Goal: Transaction & Acquisition: Purchase product/service

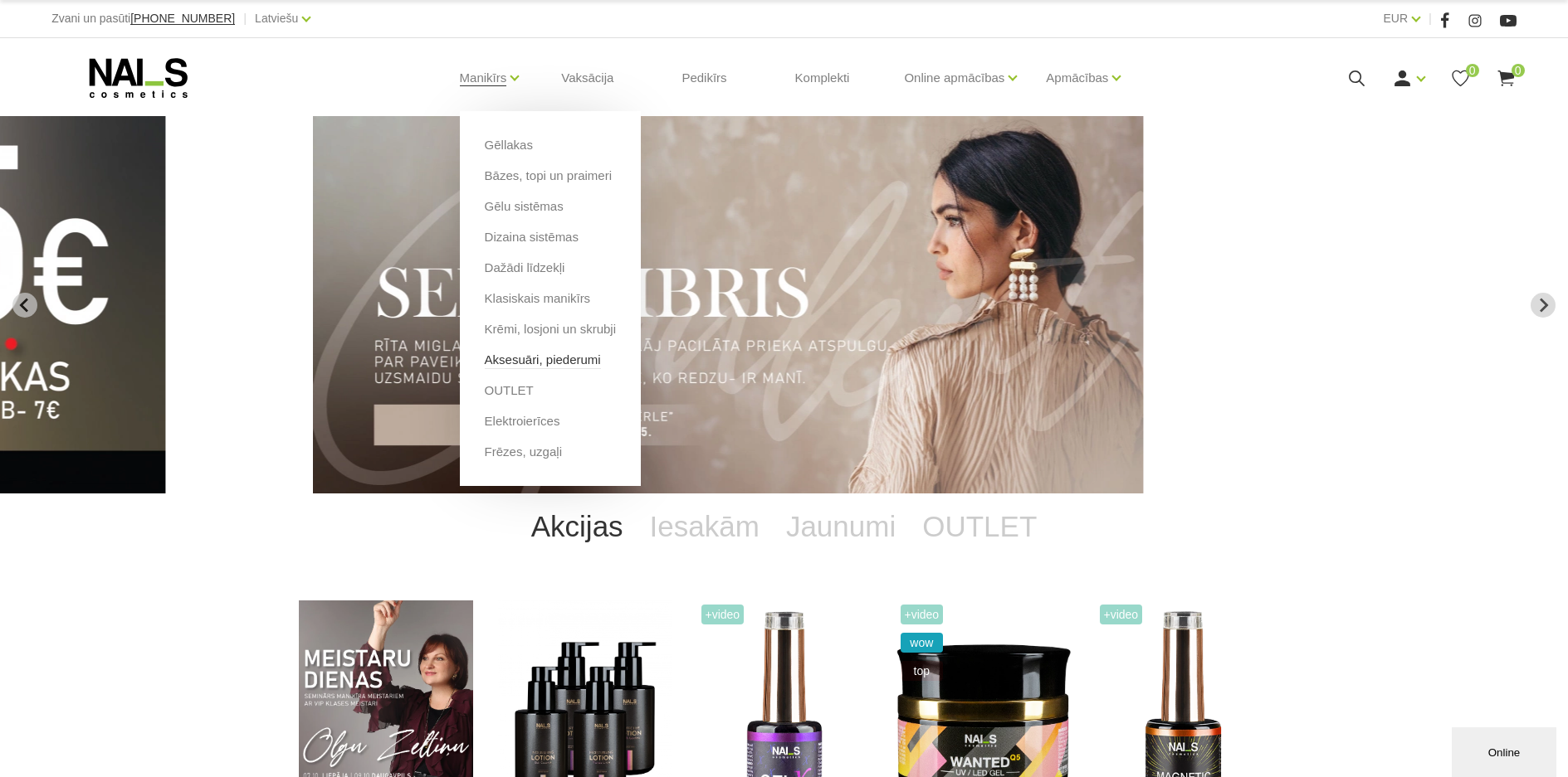
click at [519, 362] on link "Aksesuāri, piederumi" at bounding box center [542, 360] width 116 height 18
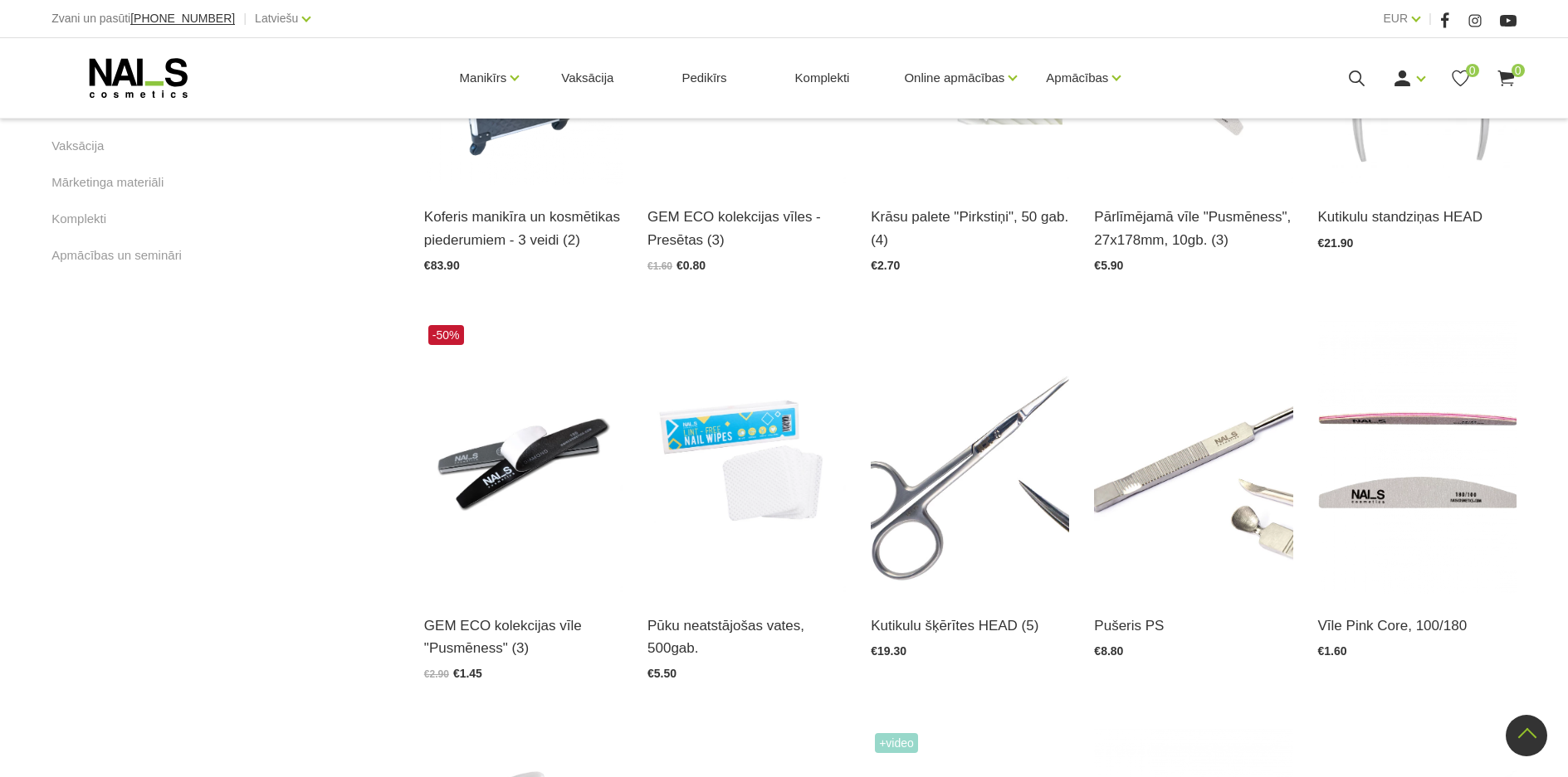
scroll to position [1244, 0]
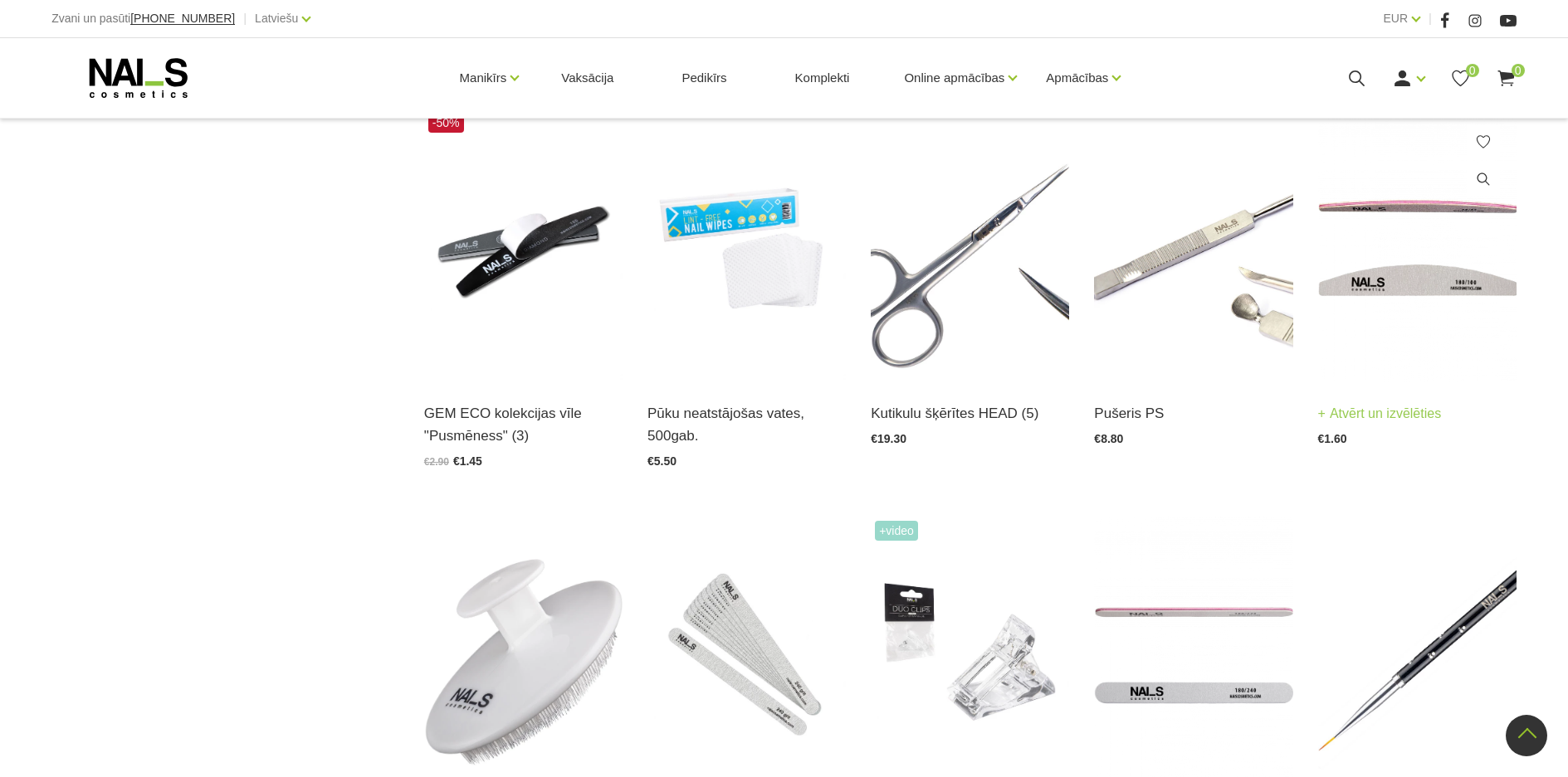
click at [1390, 268] on img at bounding box center [1417, 244] width 199 height 273
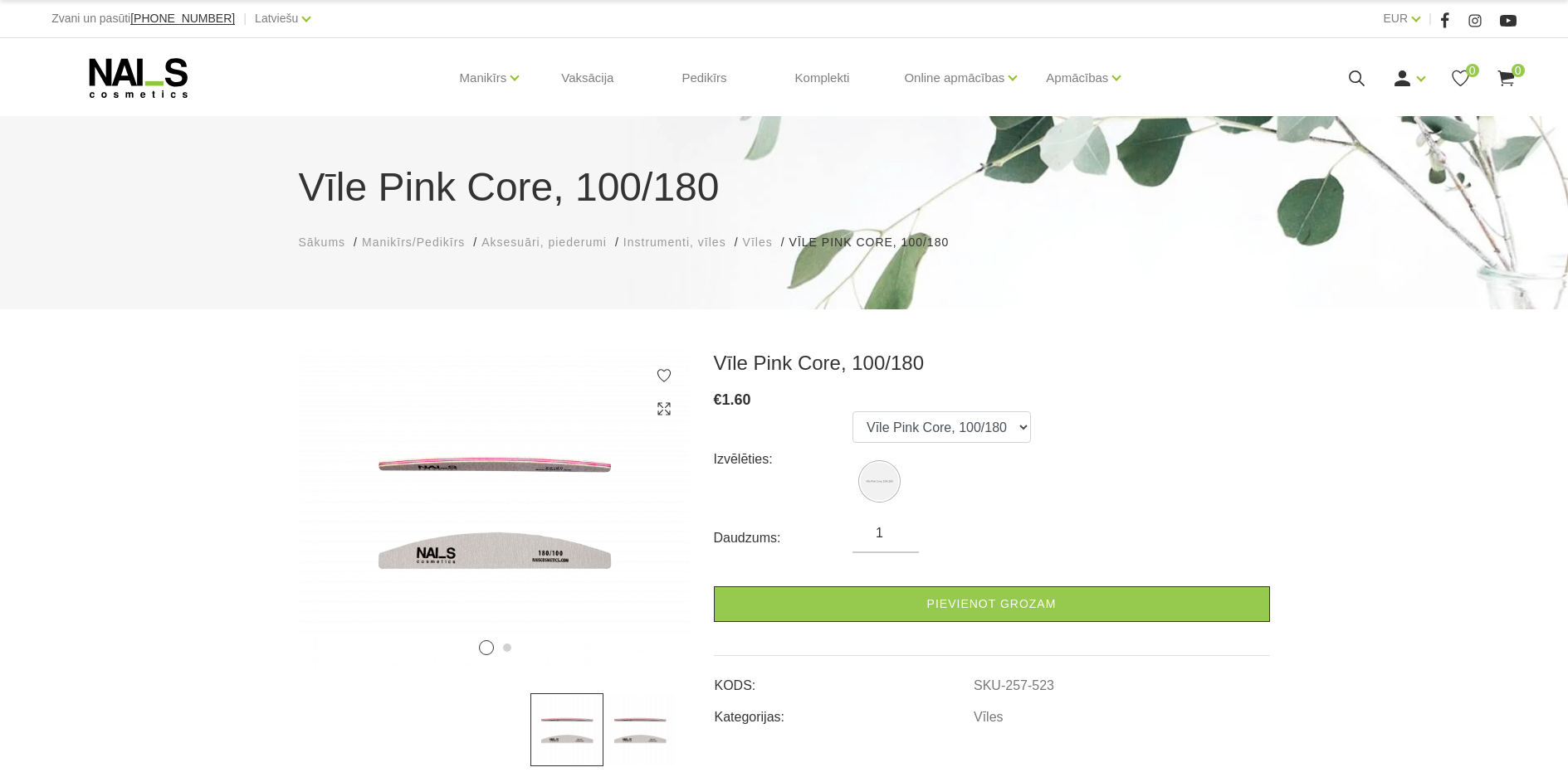
click at [902, 536] on input "1" at bounding box center [886, 534] width 67 height 20
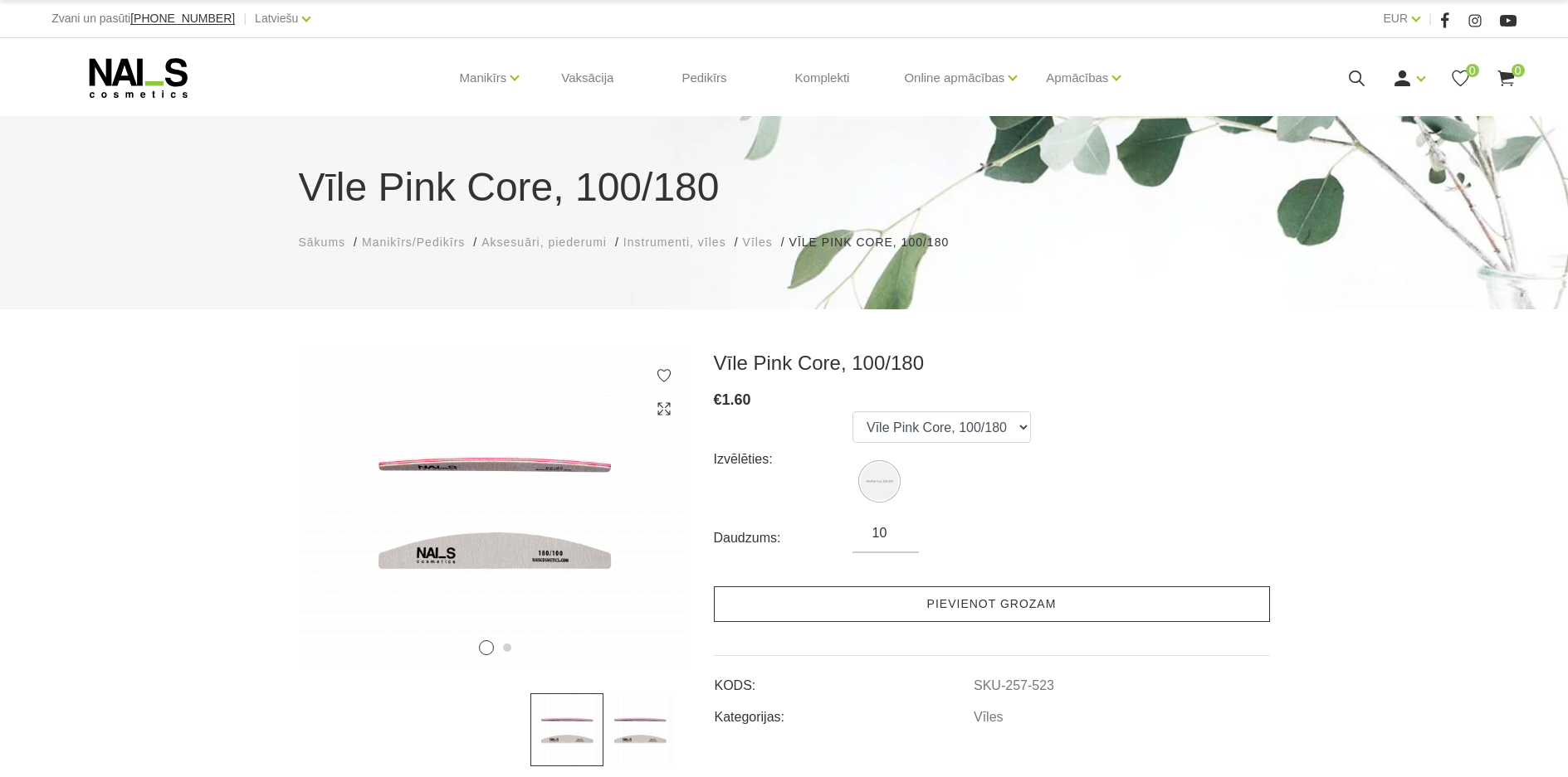
type input "10"
click at [905, 594] on link "Pievienot grozam" at bounding box center [992, 604] width 556 height 36
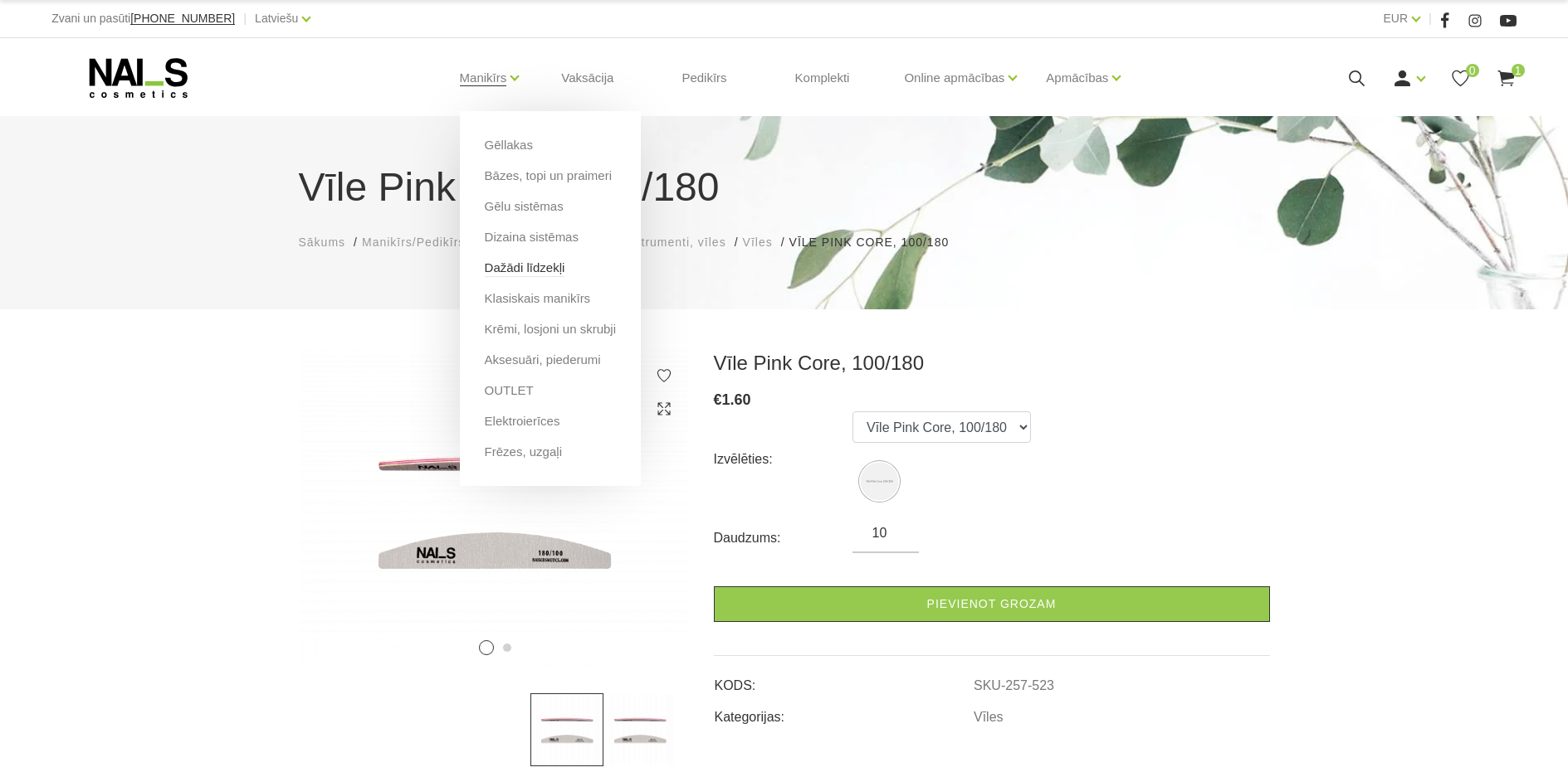
click at [547, 273] on link "Dažādi līdzekļi" at bounding box center [525, 268] width 81 height 18
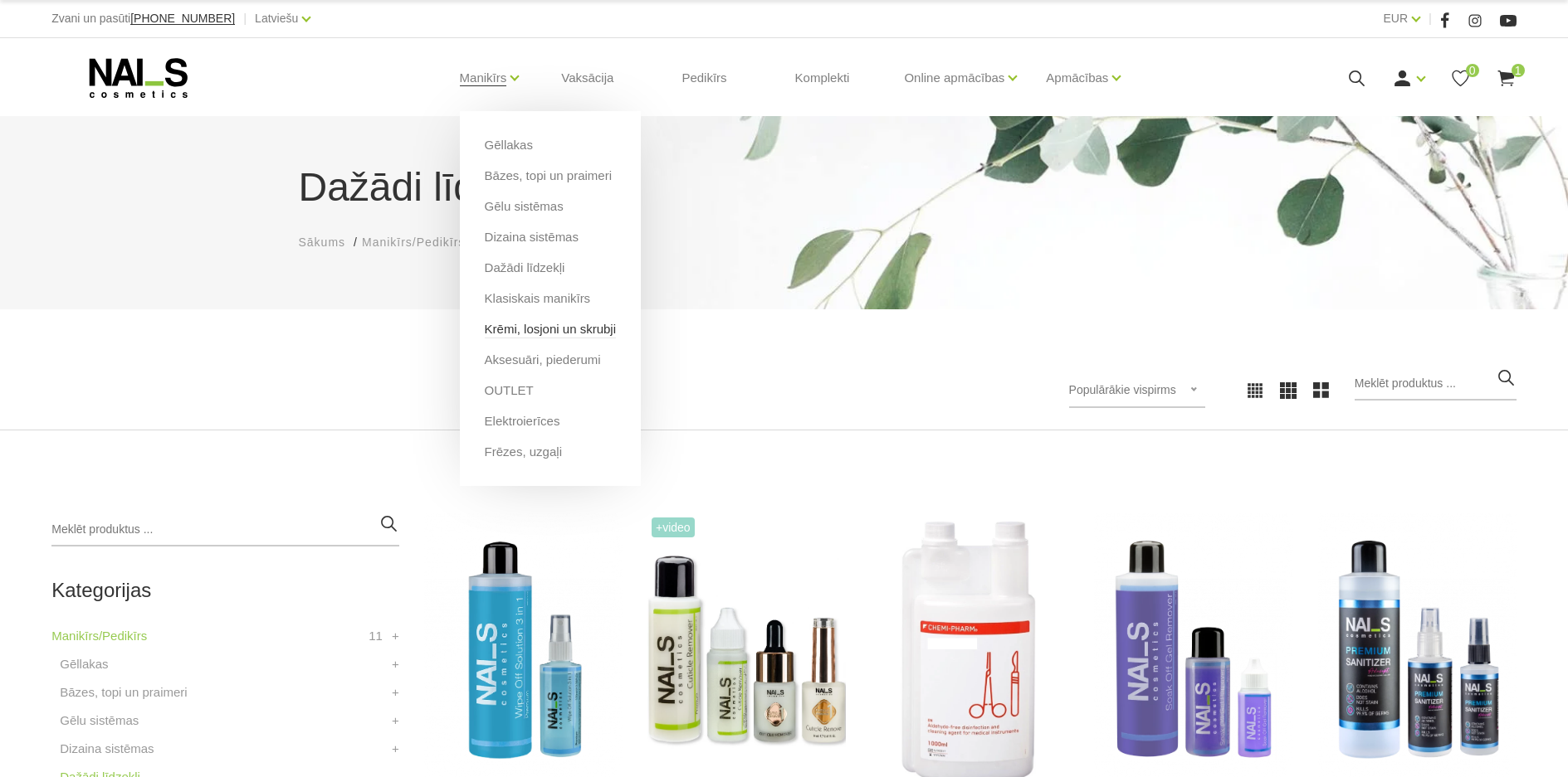
click at [569, 331] on link "Krēmi, losjoni un skrubji" at bounding box center [550, 329] width 131 height 18
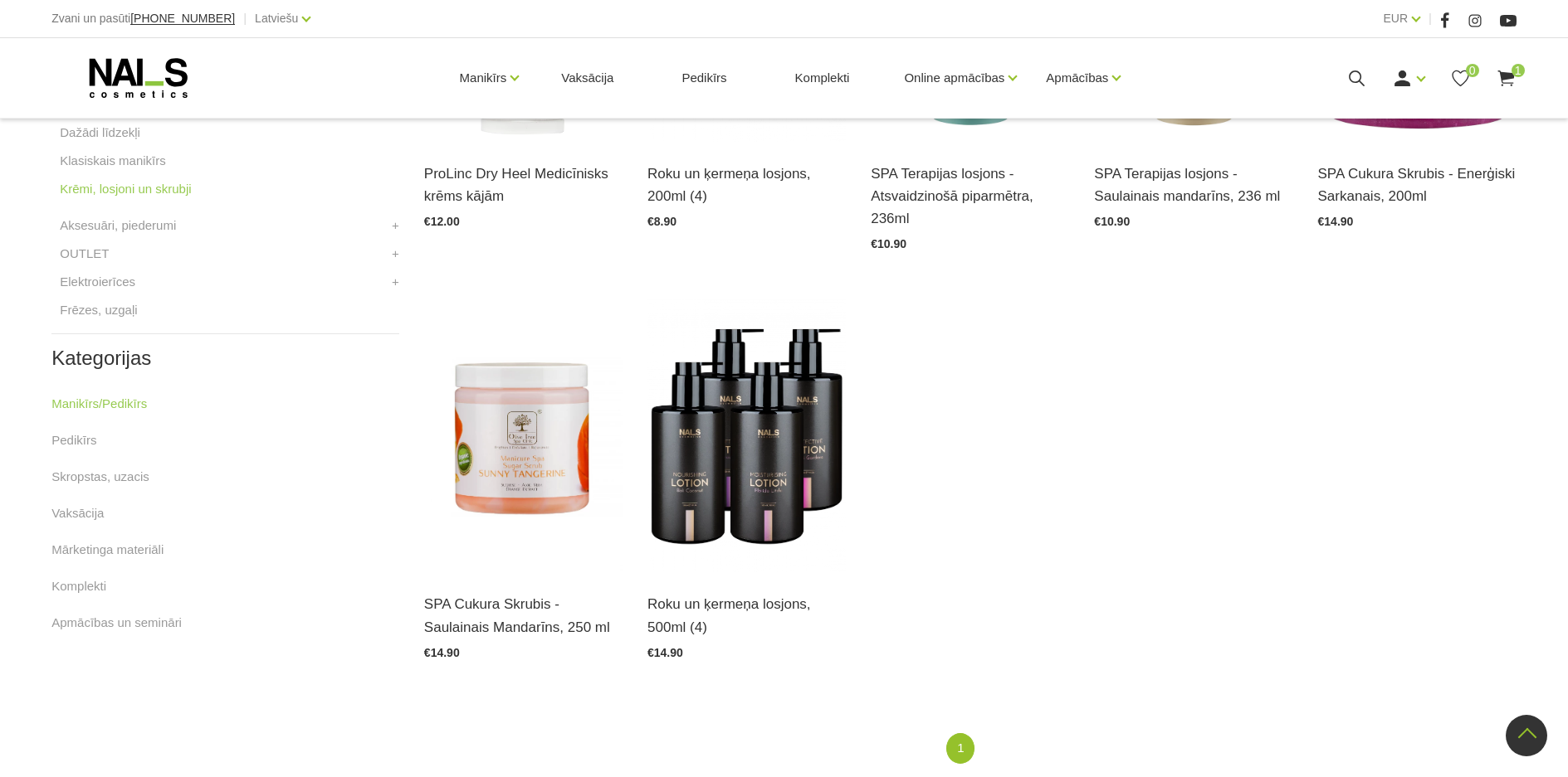
scroll to position [414, 0]
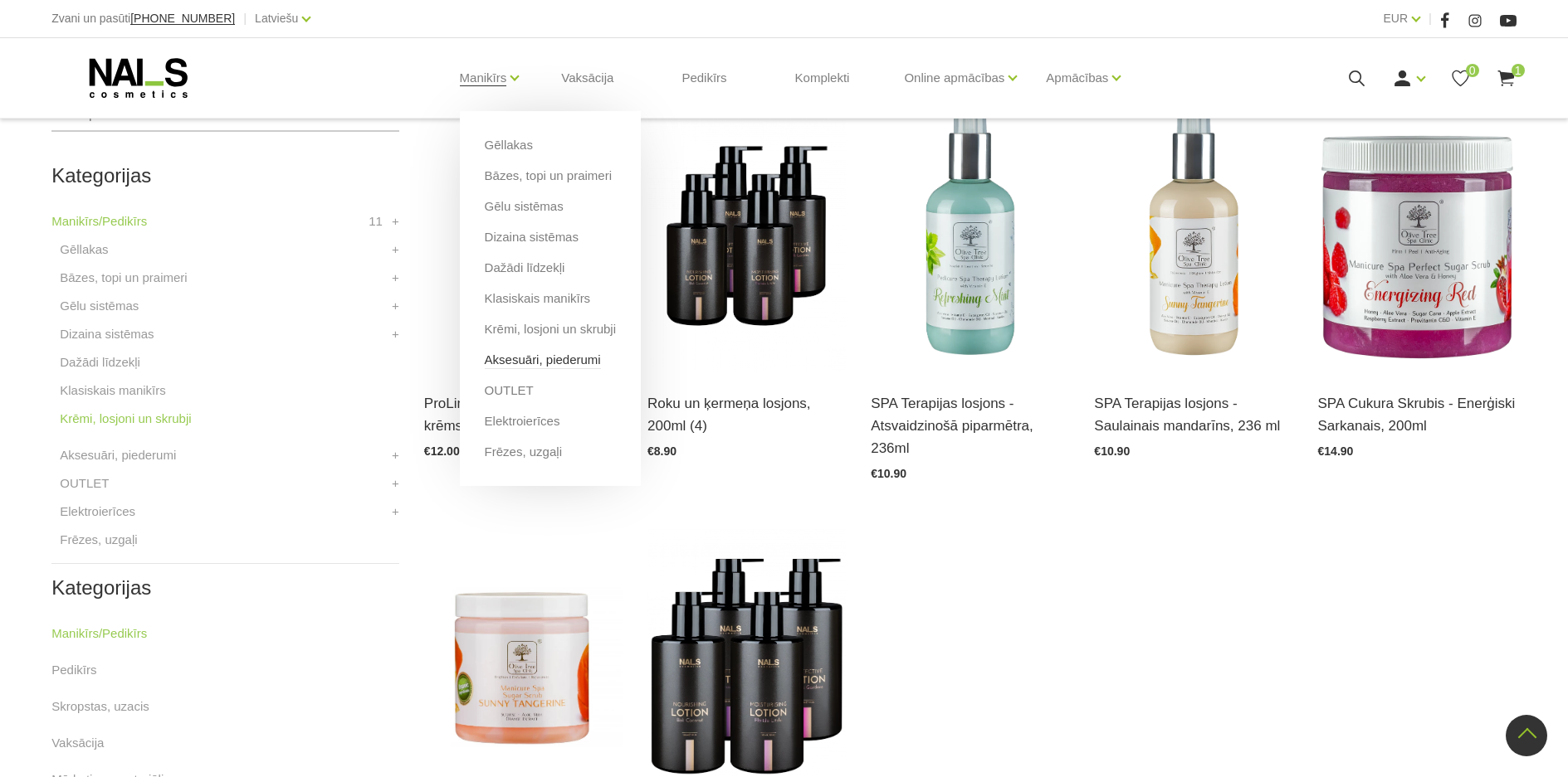
click at [550, 359] on link "Aksesuāri, piederumi" at bounding box center [542, 360] width 116 height 18
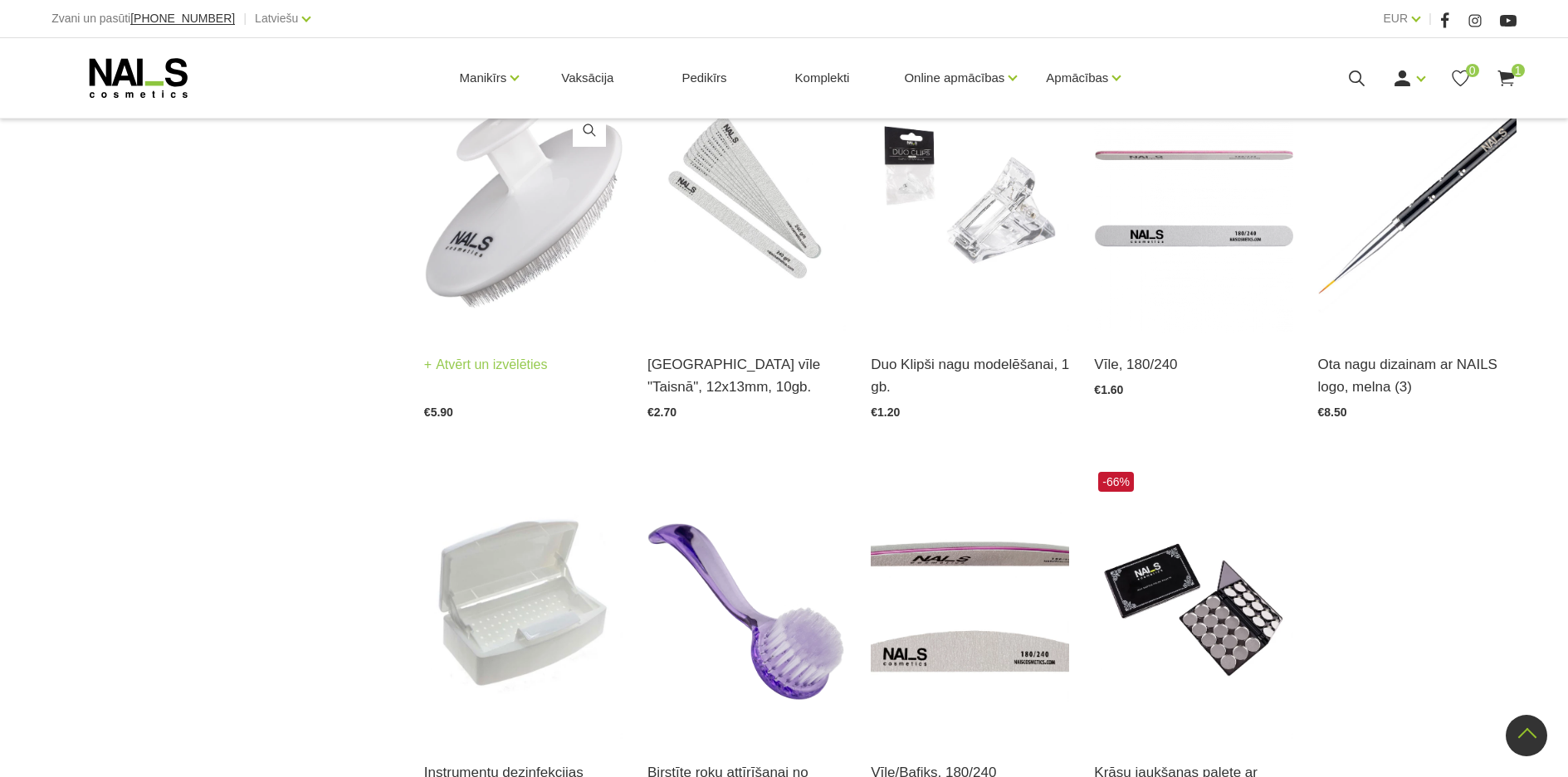
scroll to position [1907, 0]
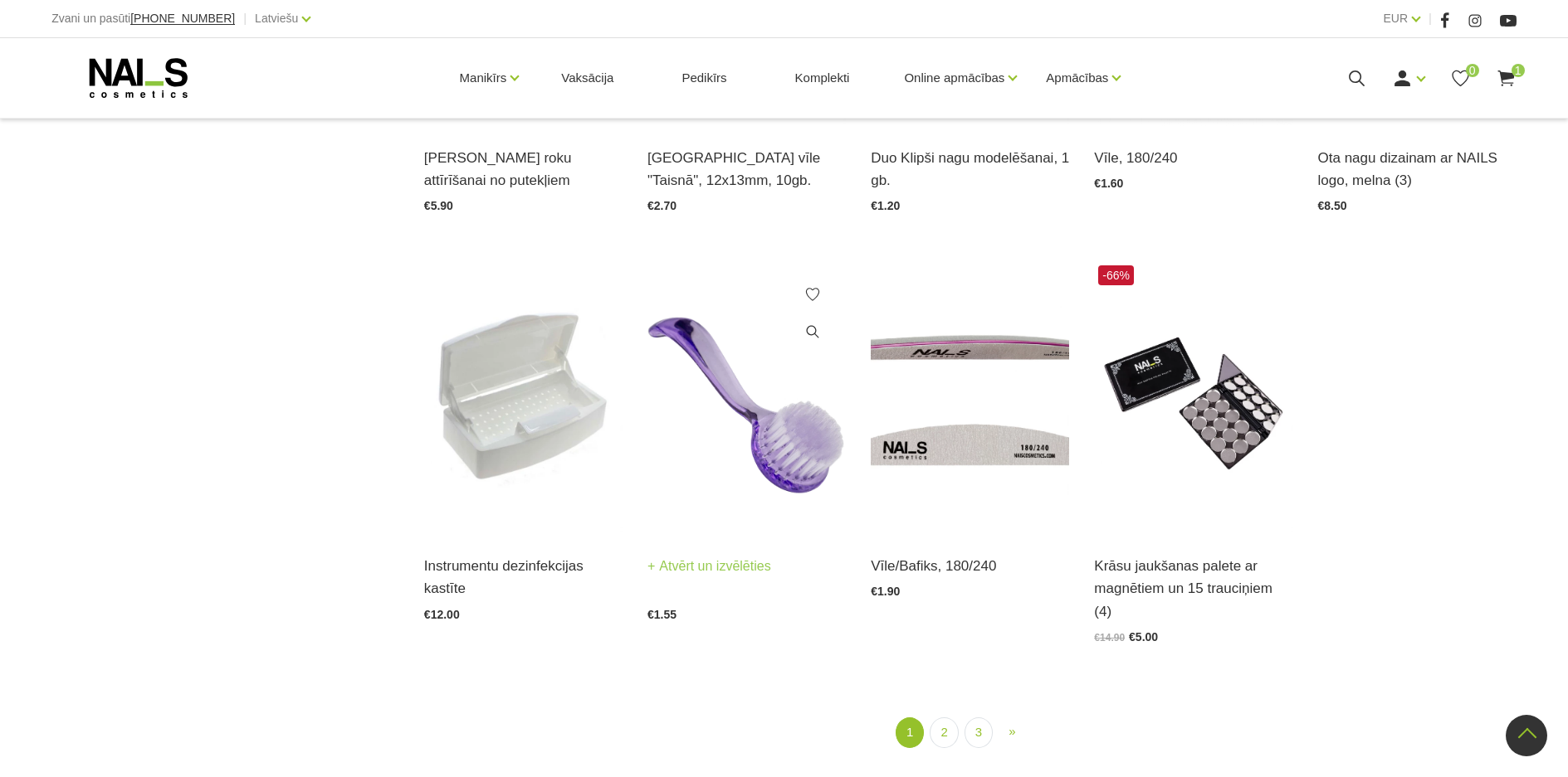
click at [748, 431] on img at bounding box center [746, 397] width 199 height 273
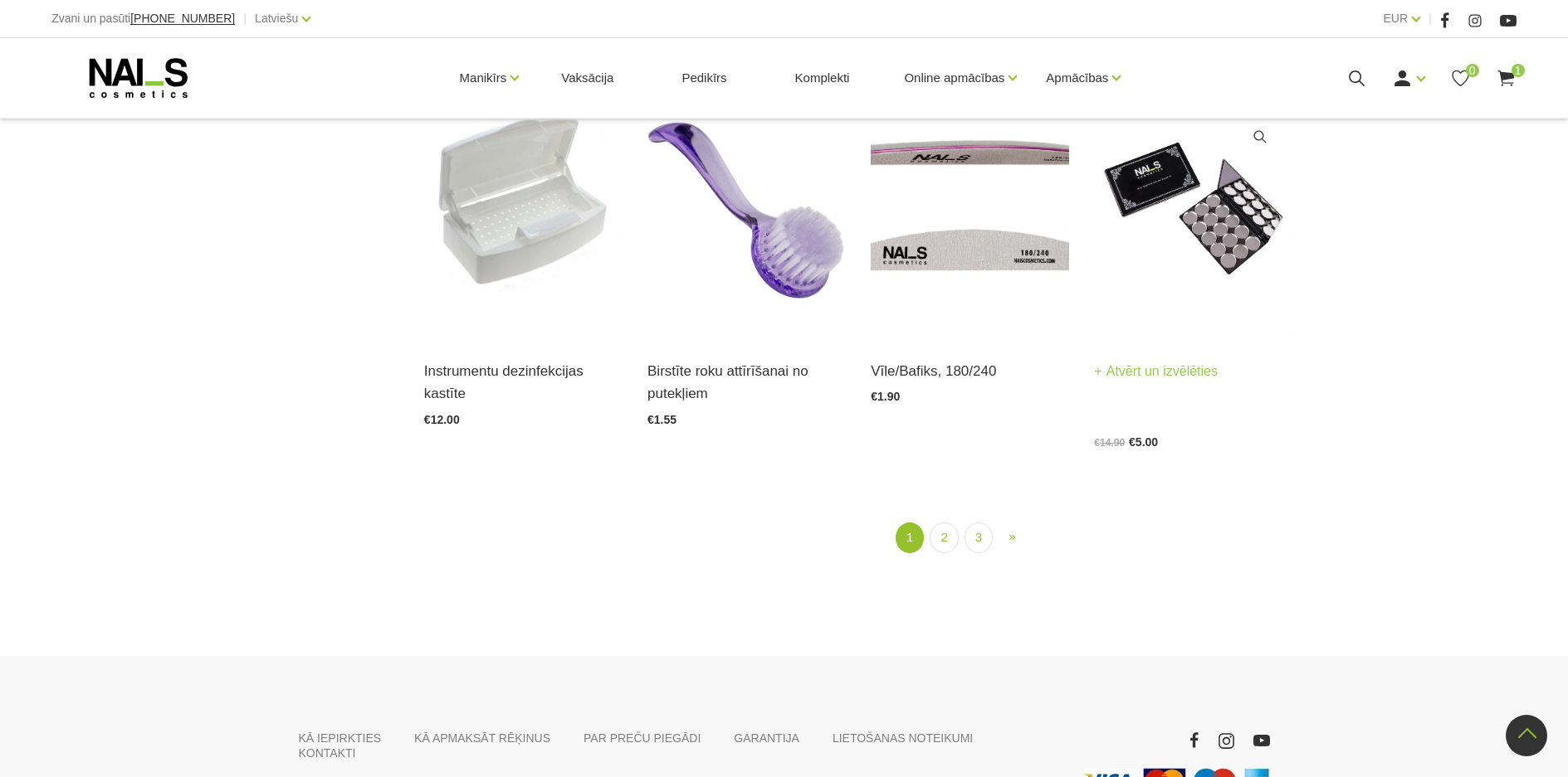
scroll to position [2229, 0]
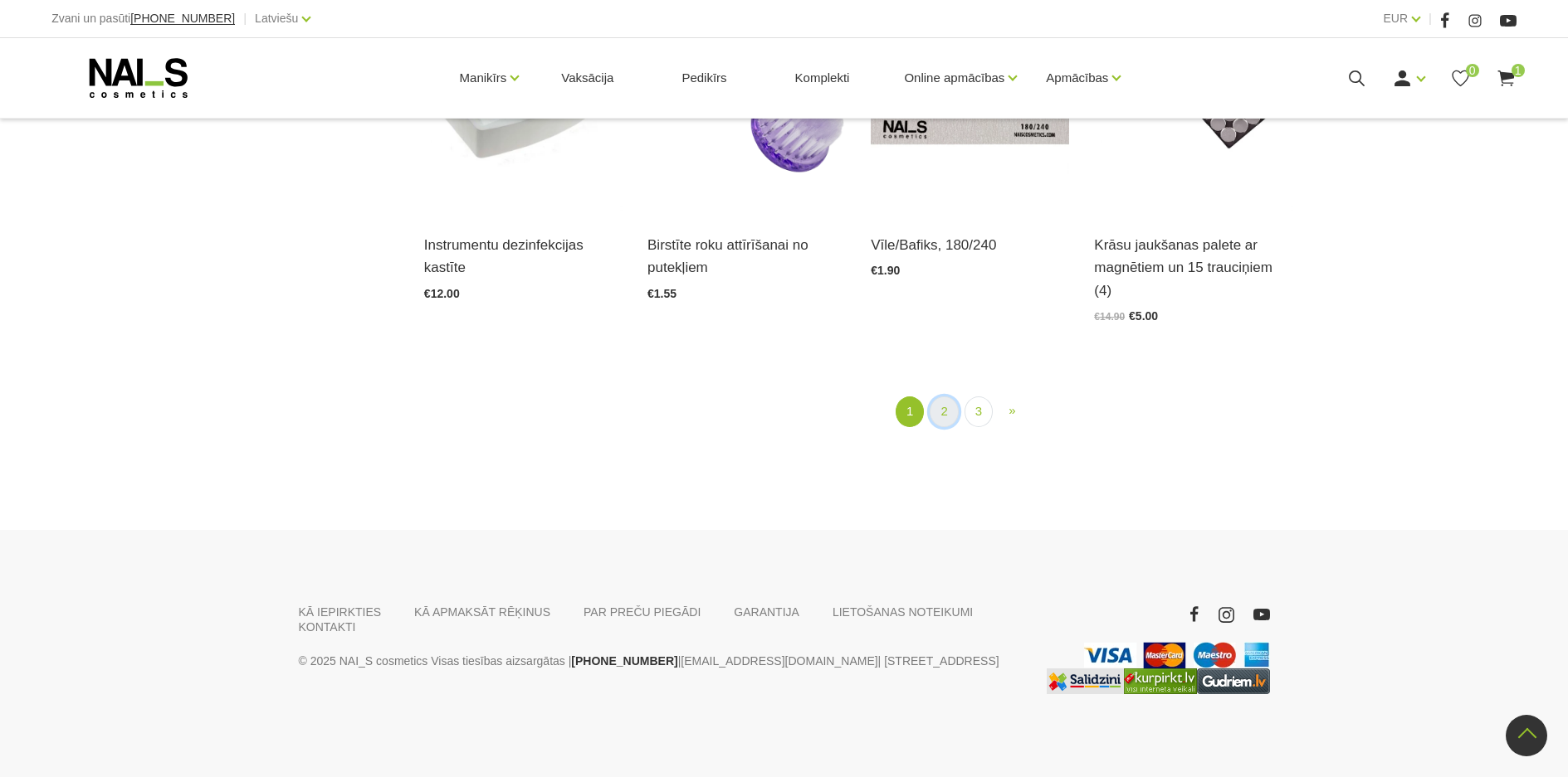
click at [941, 405] on link "2" at bounding box center [943, 412] width 28 height 31
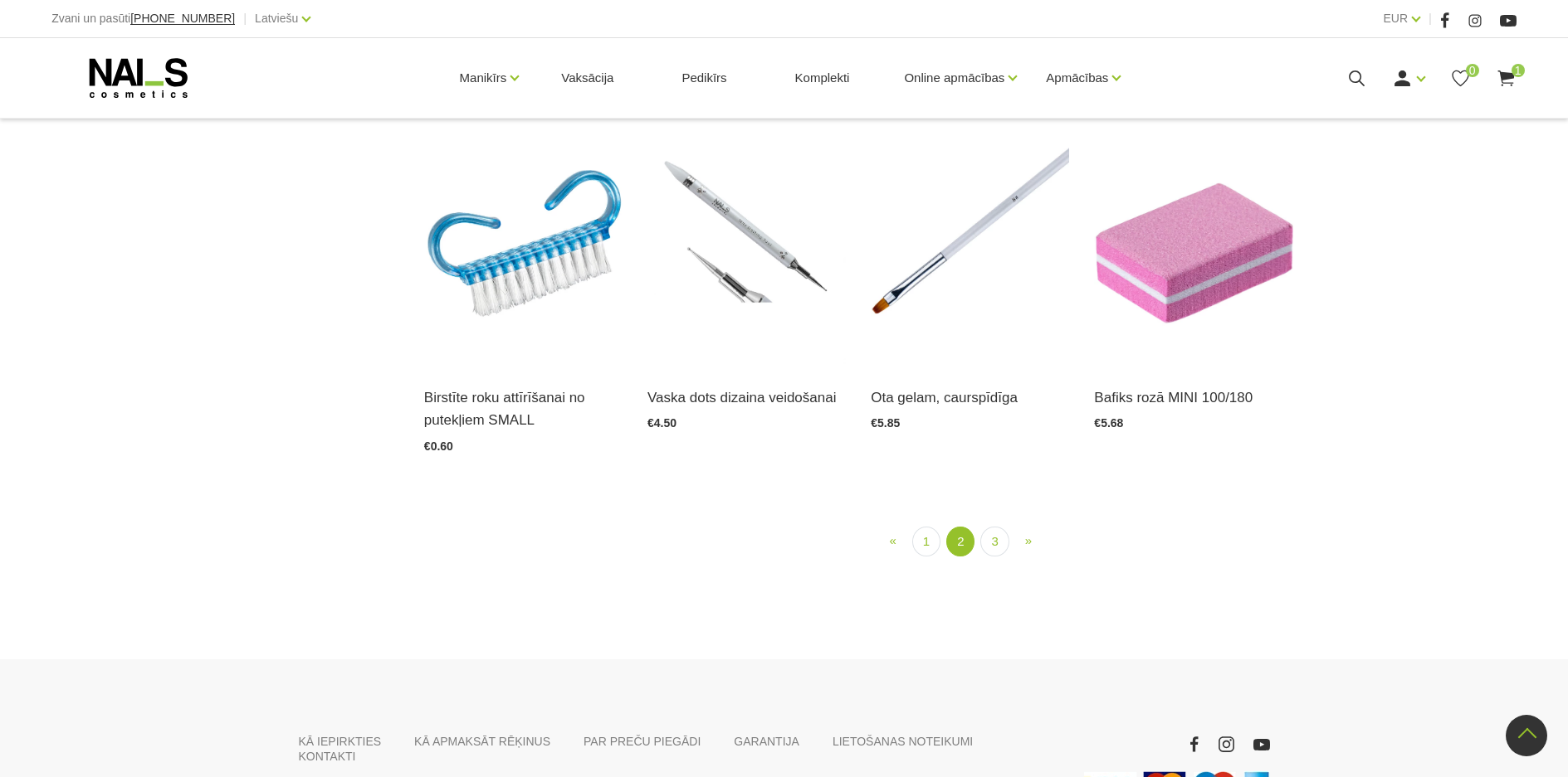
scroll to position [1501, 0]
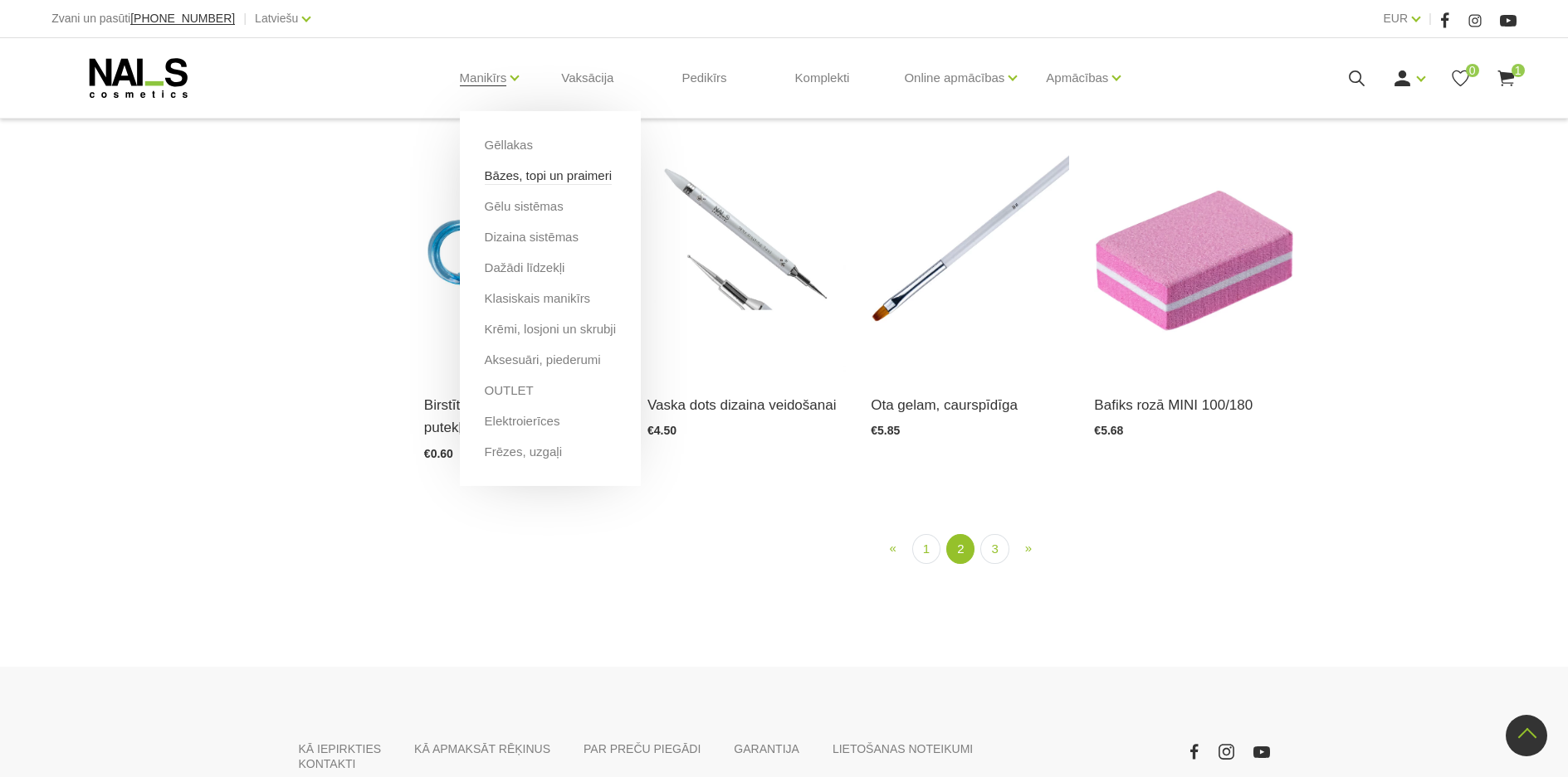
click at [504, 171] on link "Bāzes, topi un praimeri" at bounding box center [548, 176] width 127 height 18
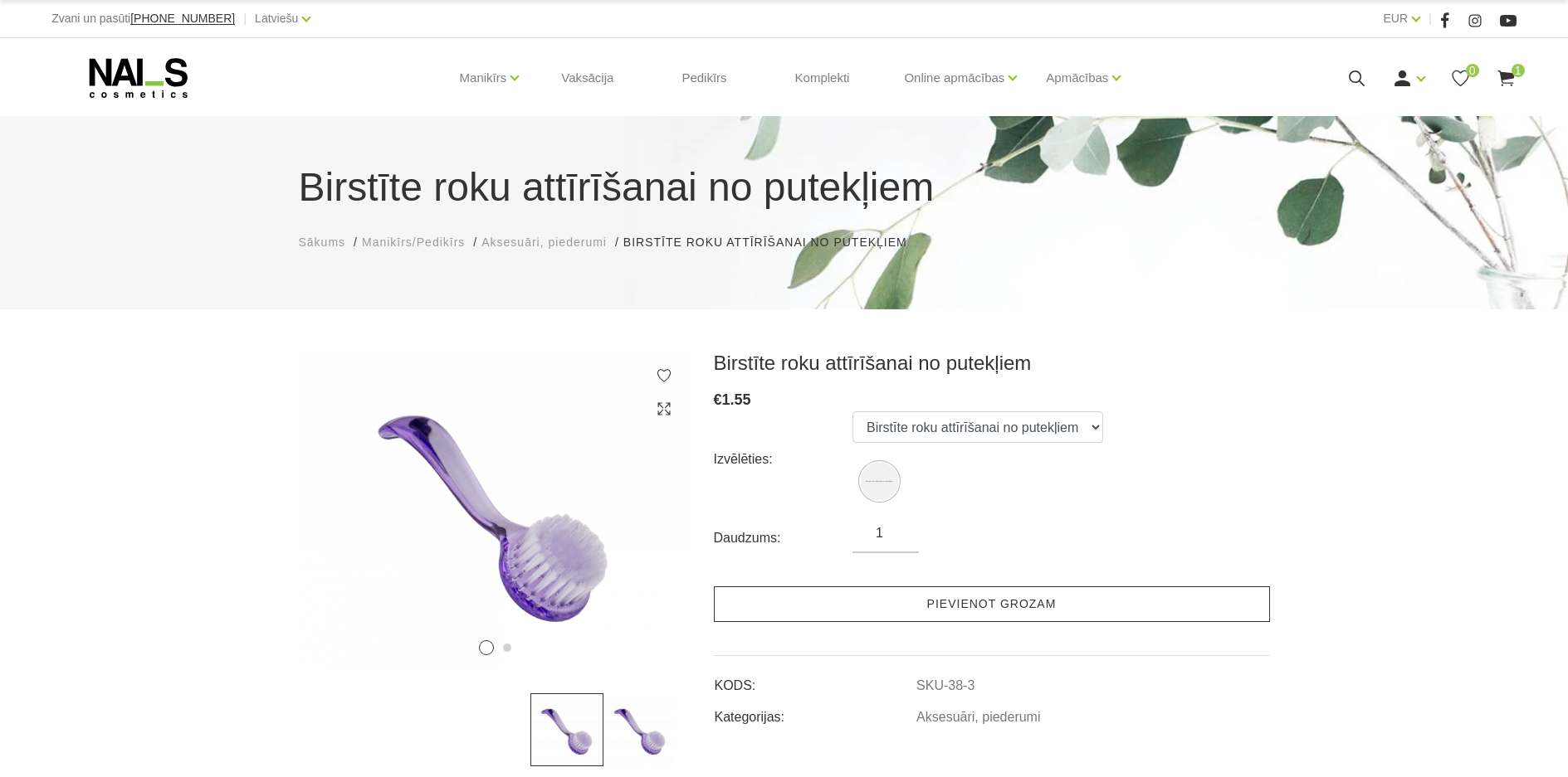
click at [1074, 603] on link "Pievienot grozam" at bounding box center [992, 604] width 556 height 36
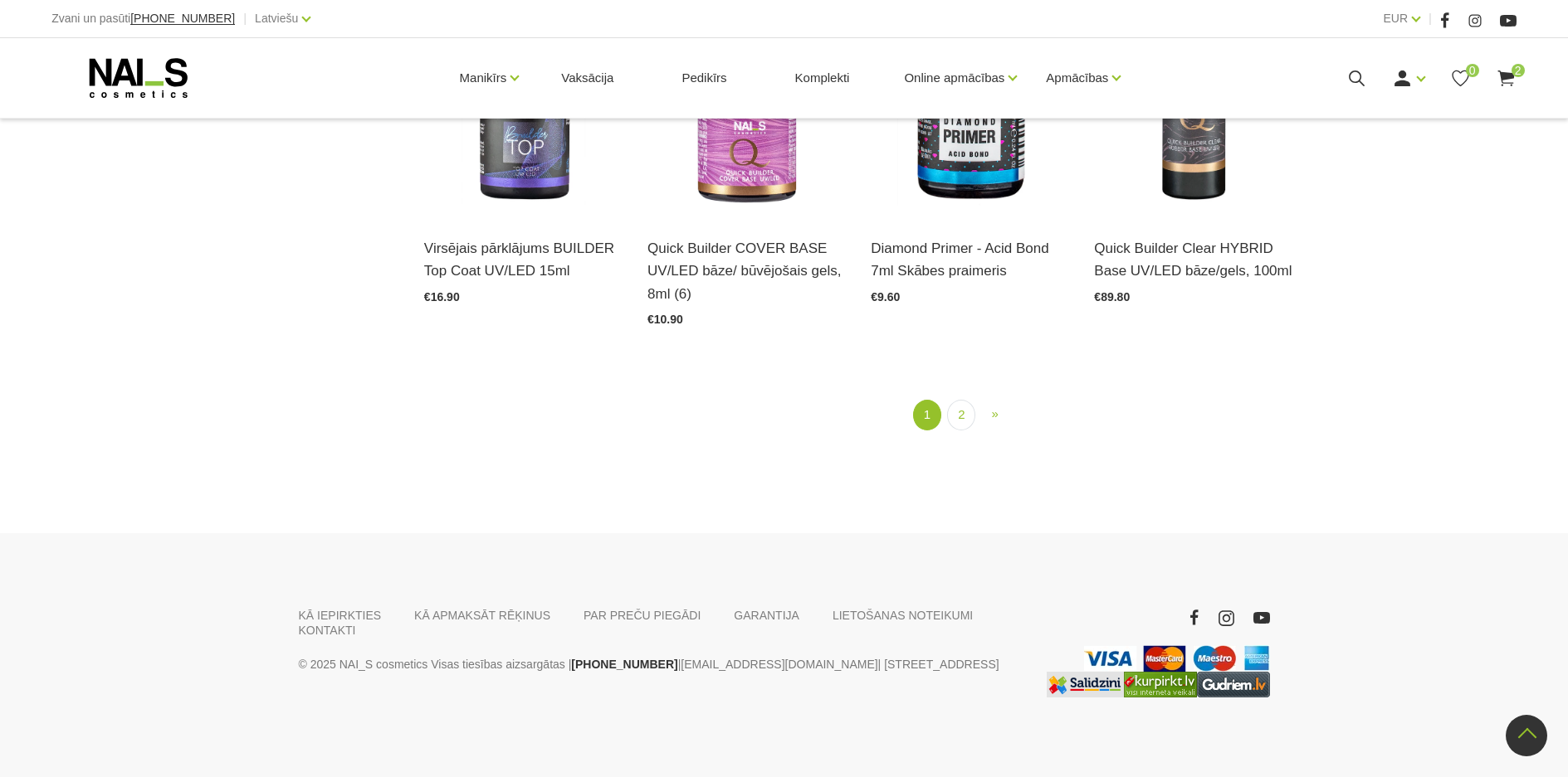
scroll to position [2229, 0]
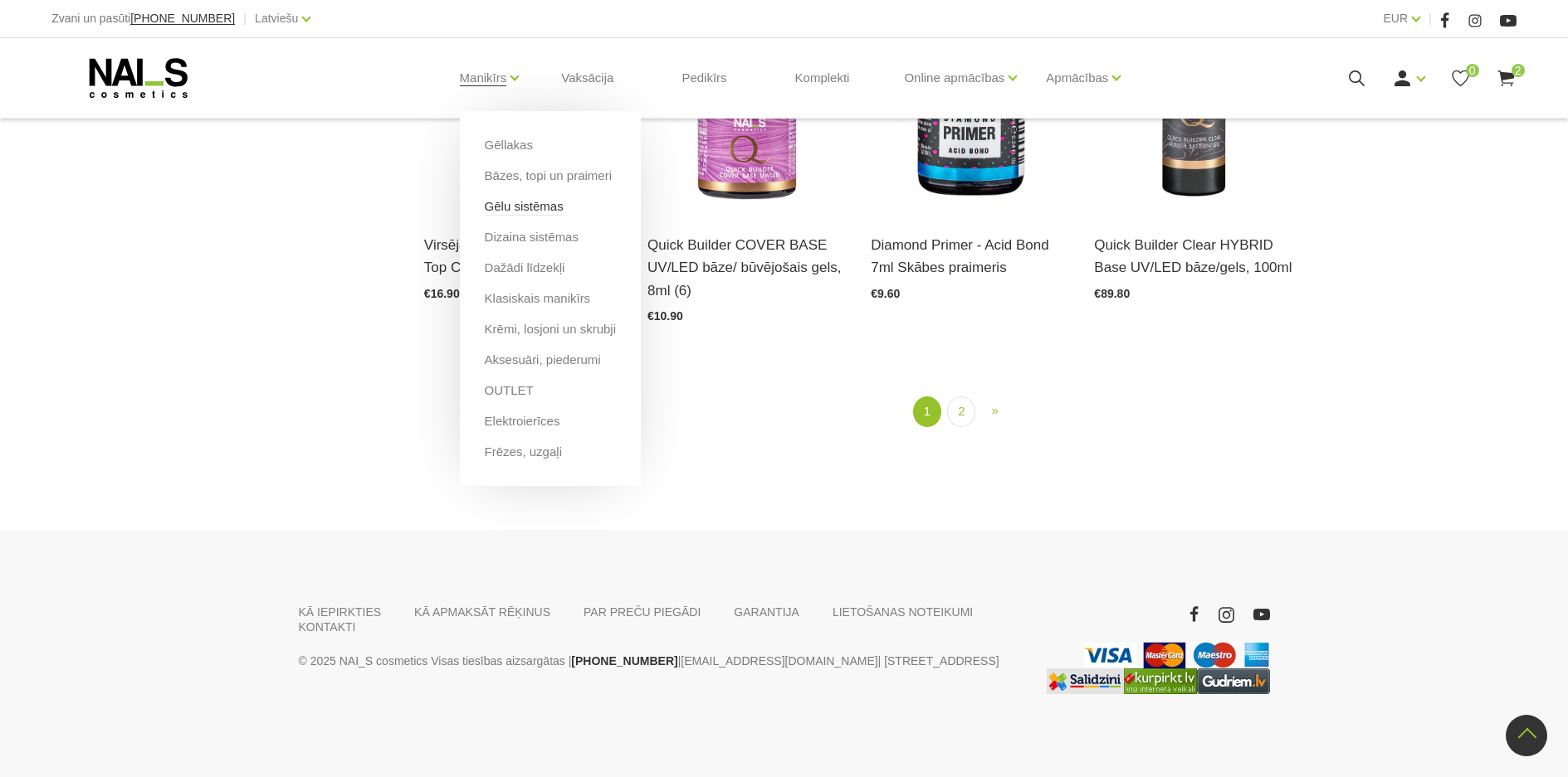
click at [537, 207] on link "Gēlu sistēmas" at bounding box center [524, 207] width 79 height 18
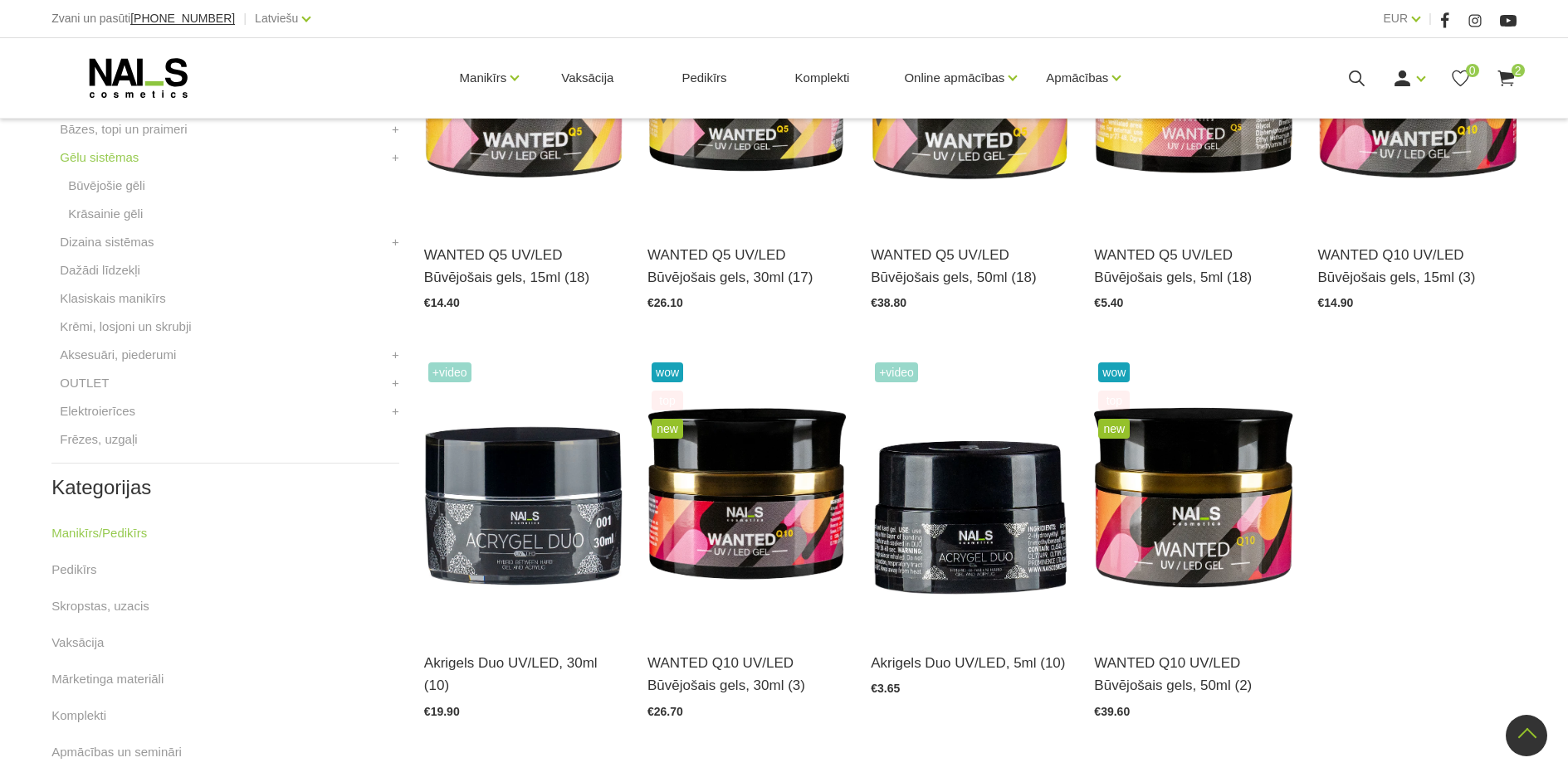
scroll to position [746, 0]
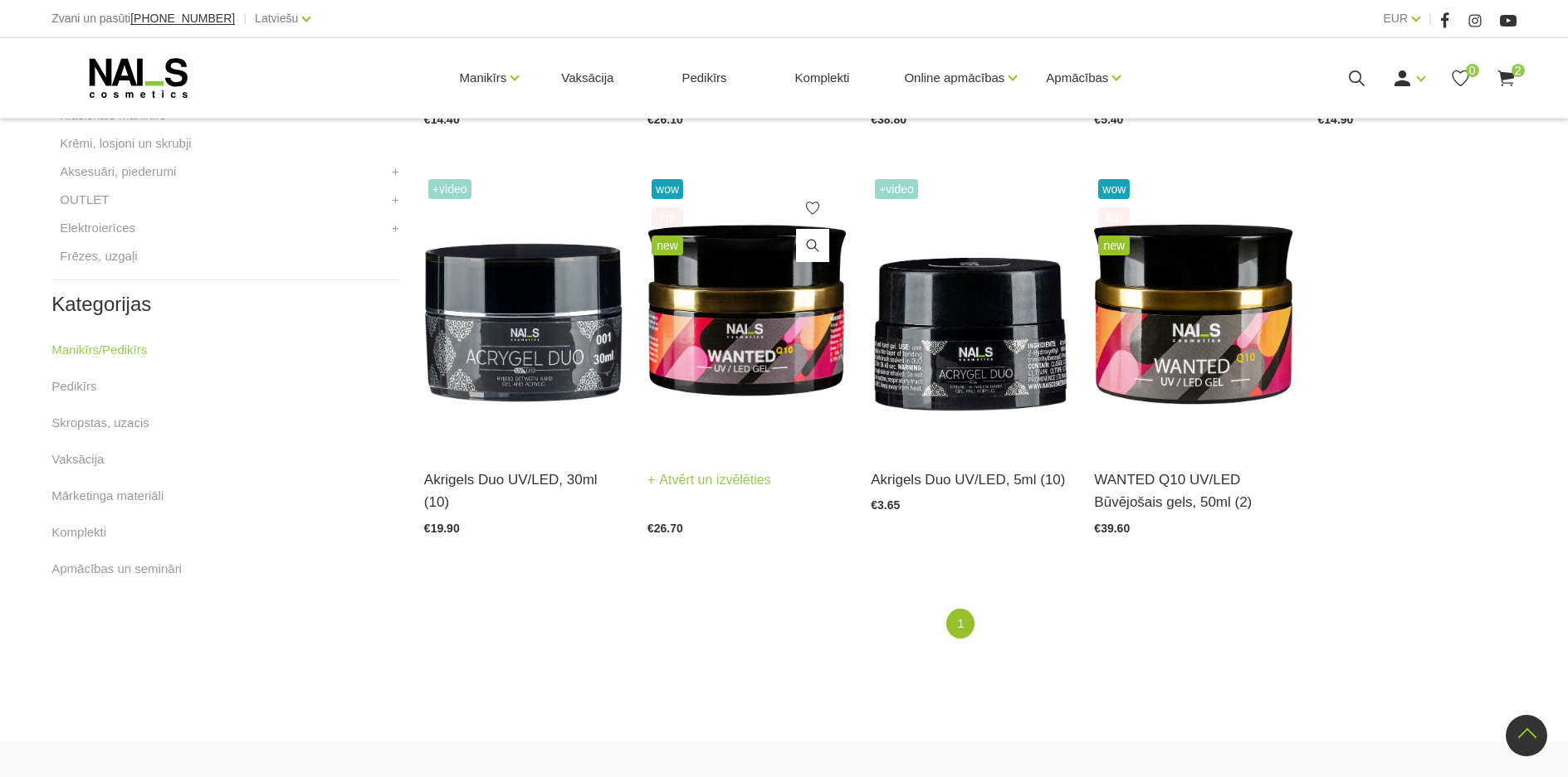
click at [810, 344] on img at bounding box center [746, 311] width 199 height 273
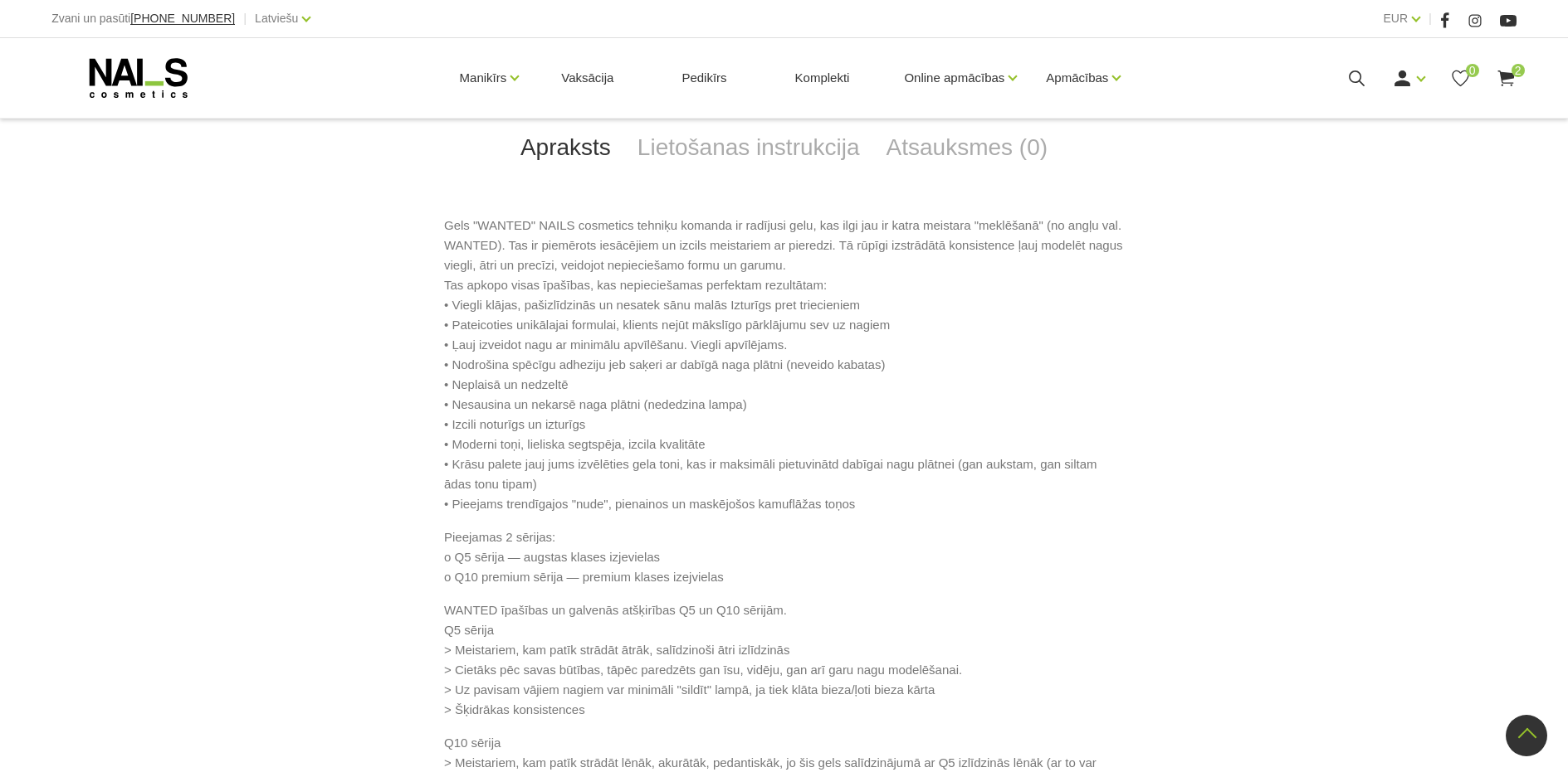
scroll to position [248, 0]
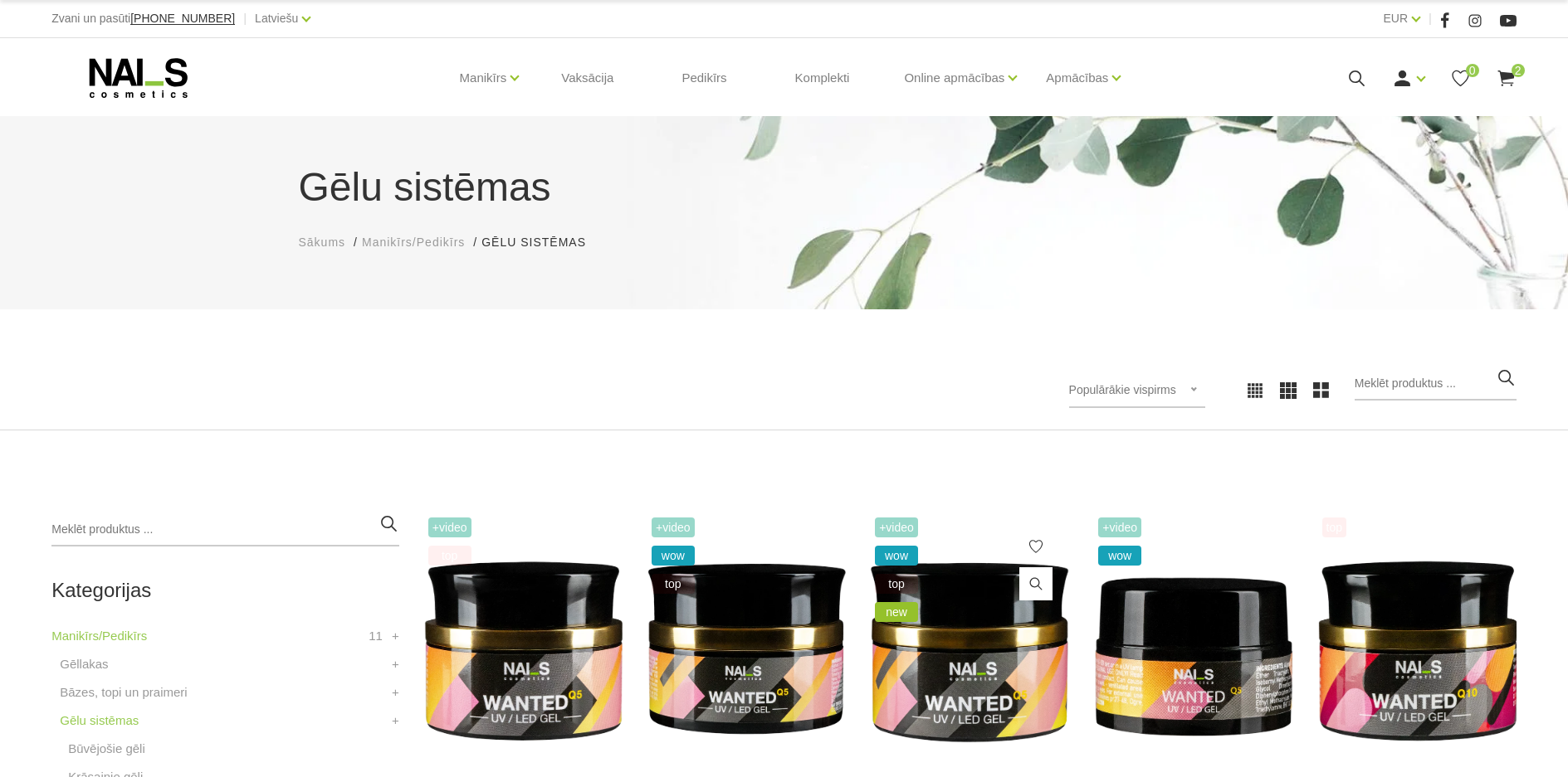
scroll to position [332, 0]
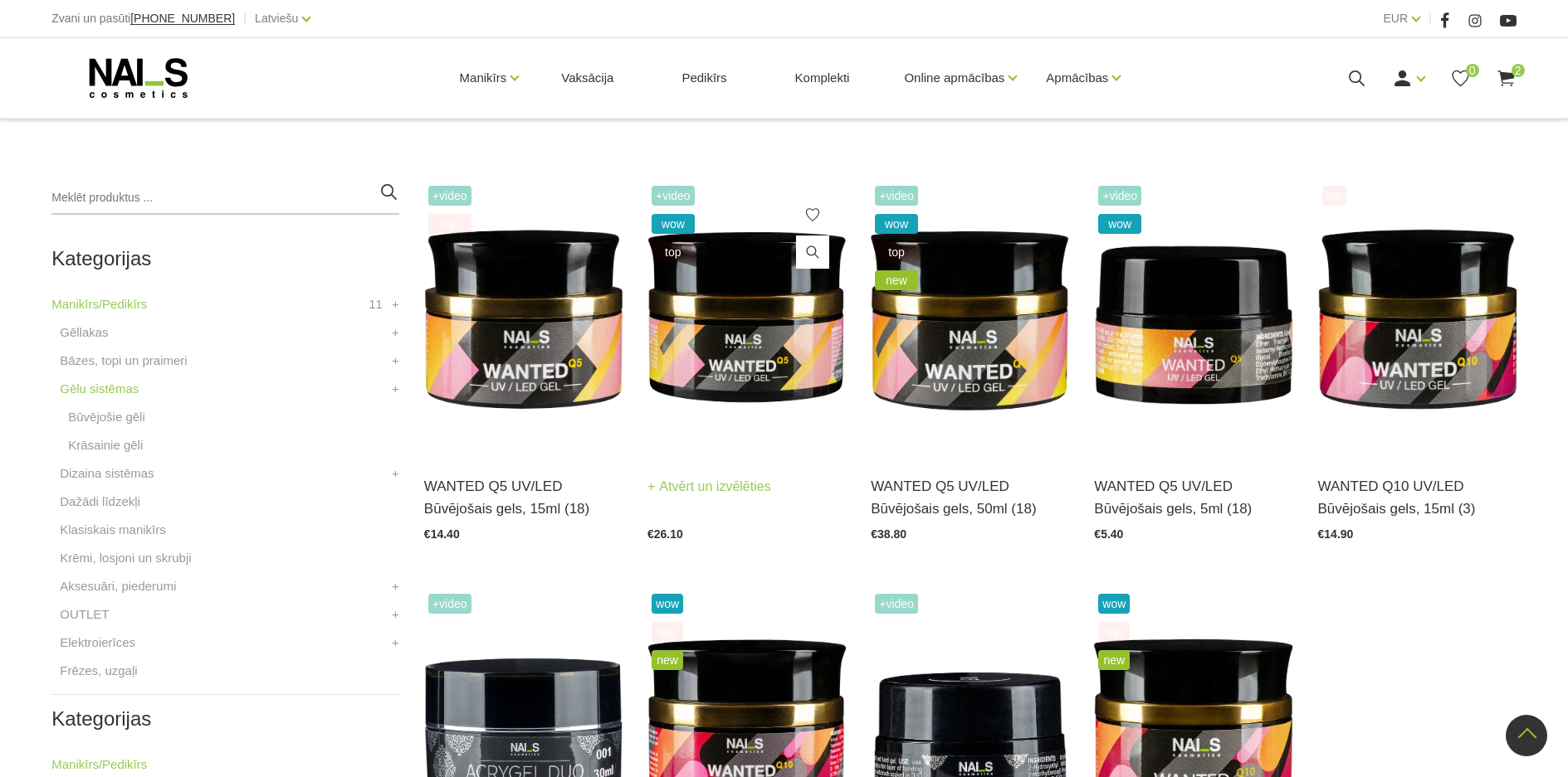
click at [766, 348] on img at bounding box center [746, 318] width 199 height 273
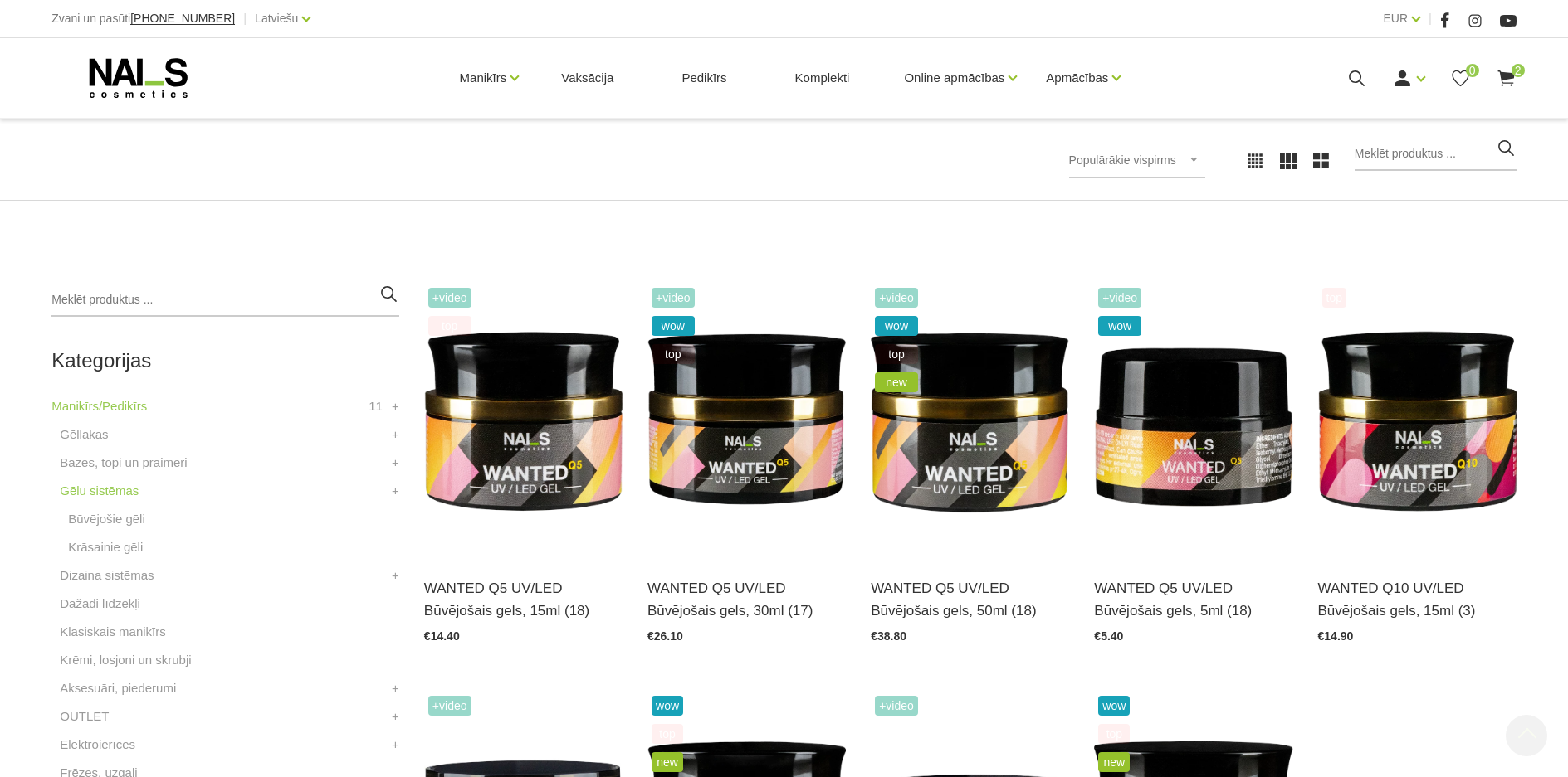
scroll to position [414, 0]
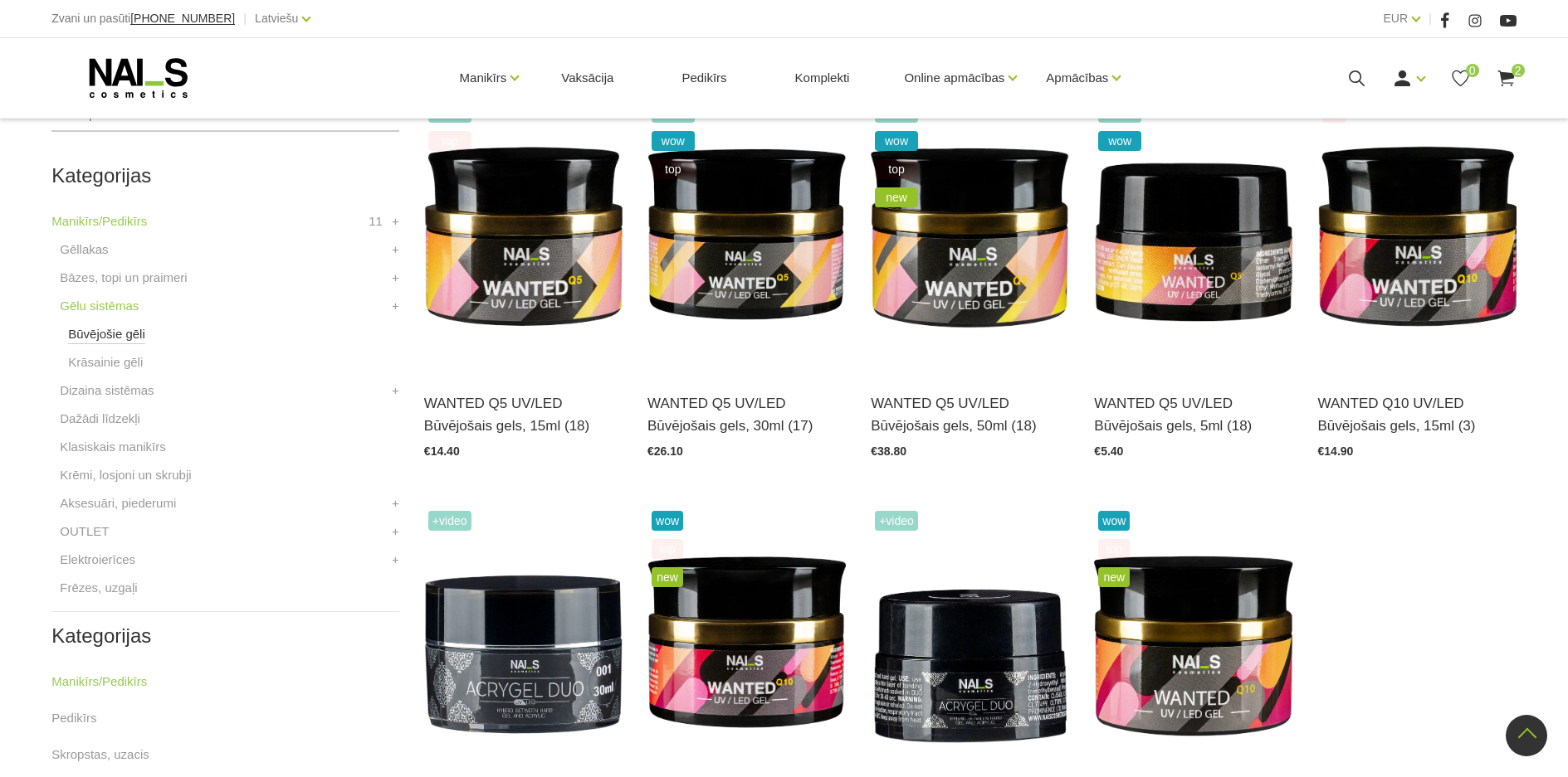
click at [110, 336] on link "Būvējošie gēli" at bounding box center [107, 334] width 78 height 20
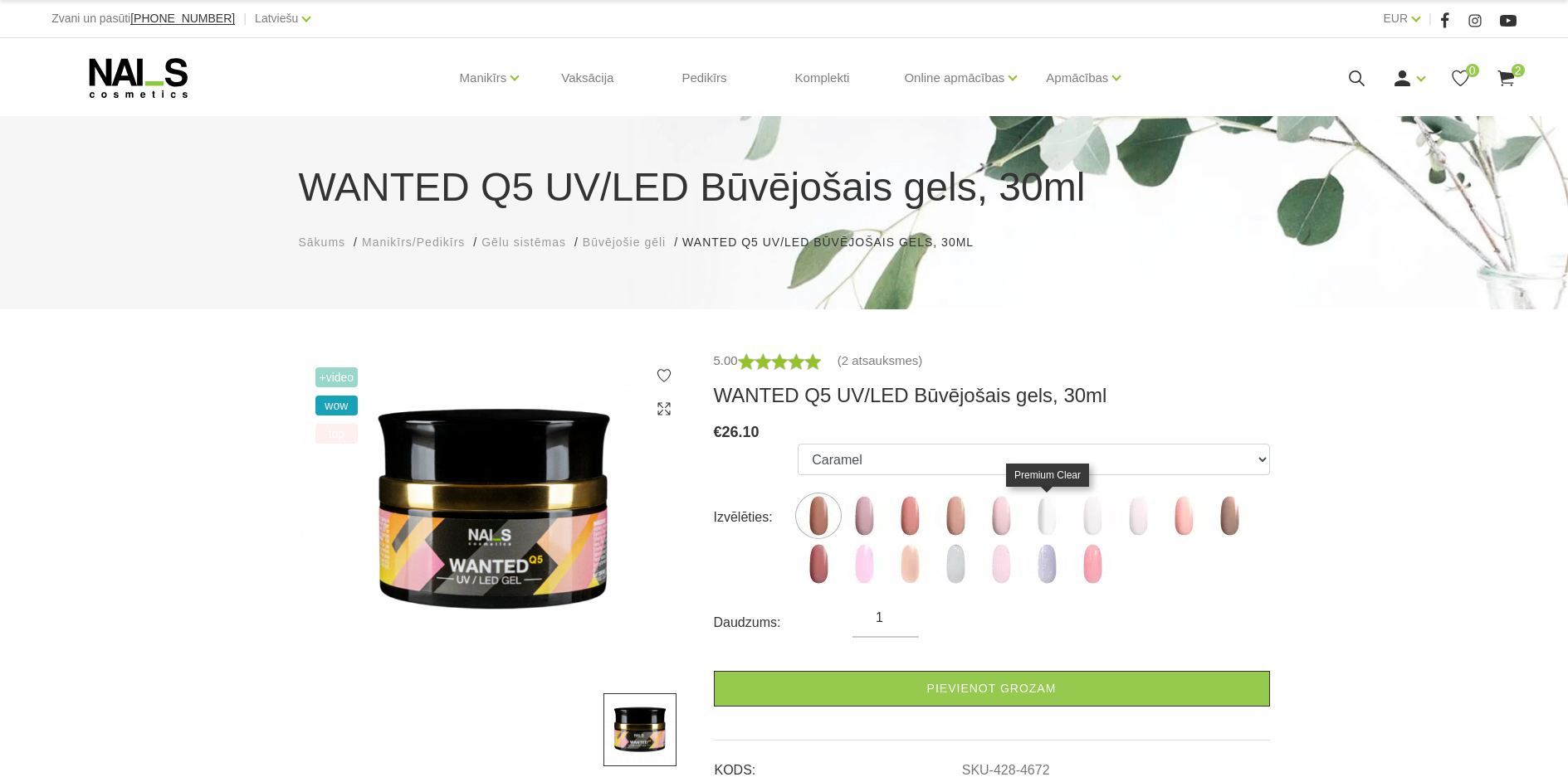
click at [1049, 523] on img at bounding box center [1047, 516] width 42 height 42
select select "4720"
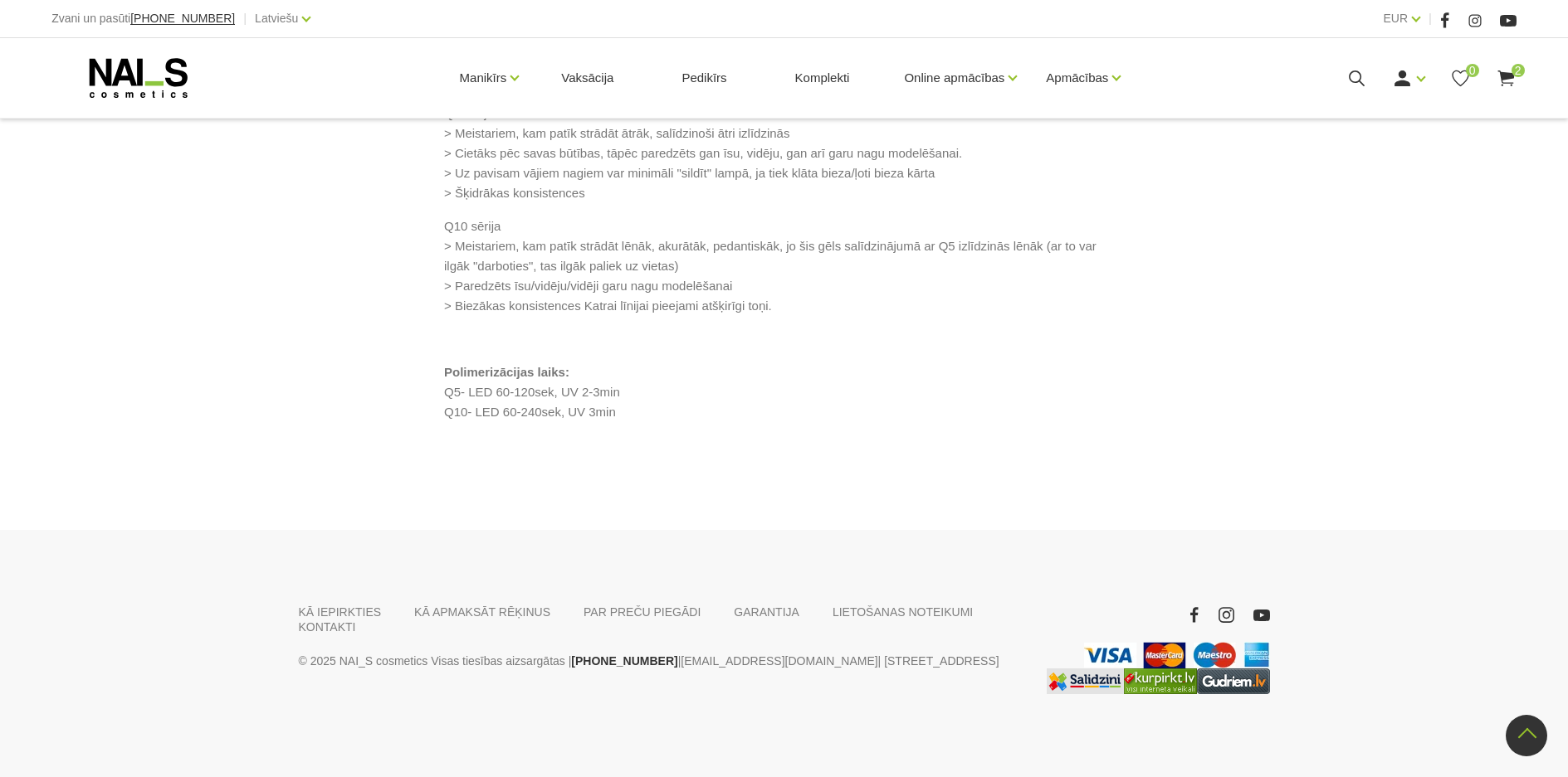
scroll to position [1707, 0]
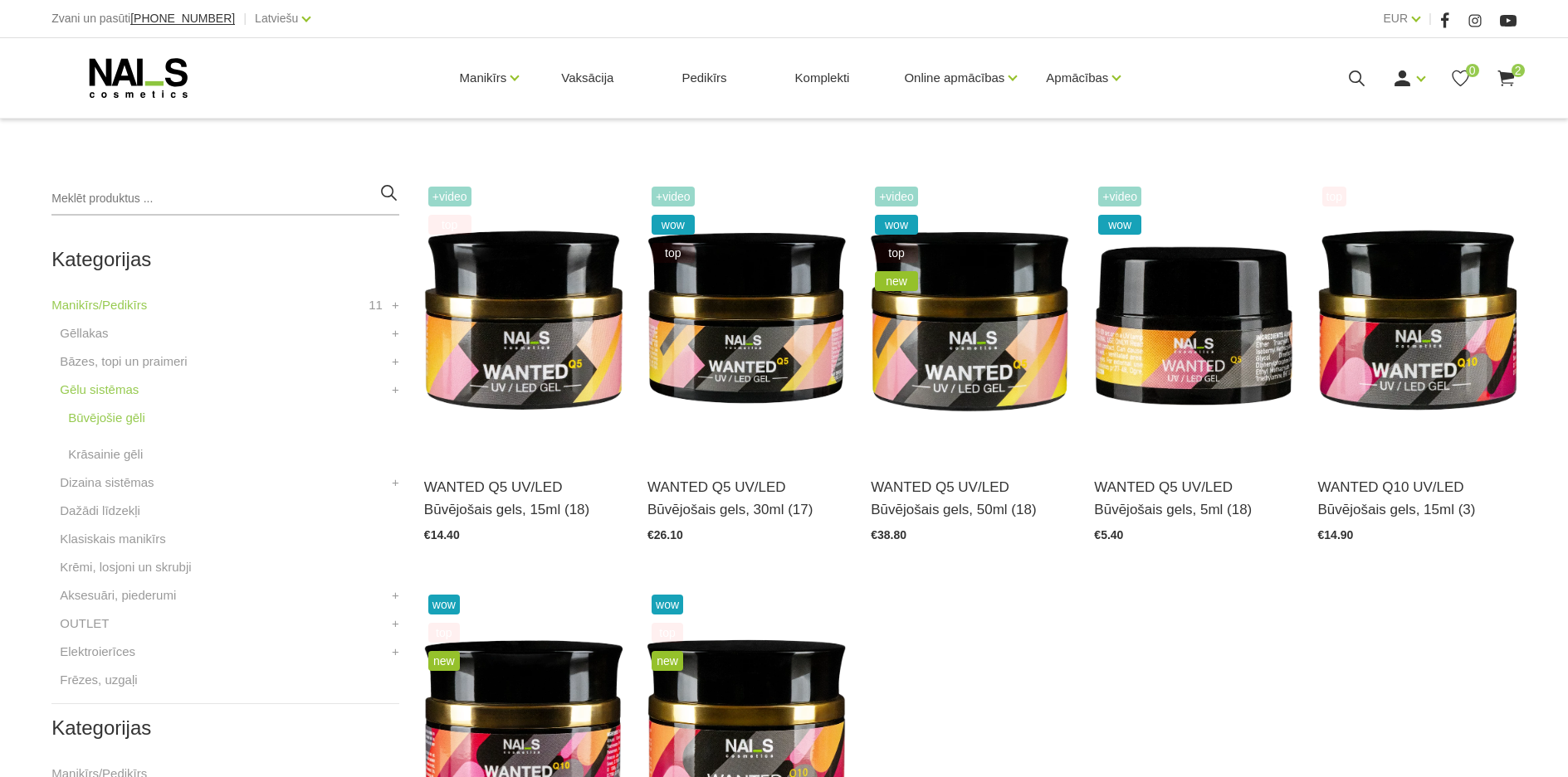
scroll to position [332, 0]
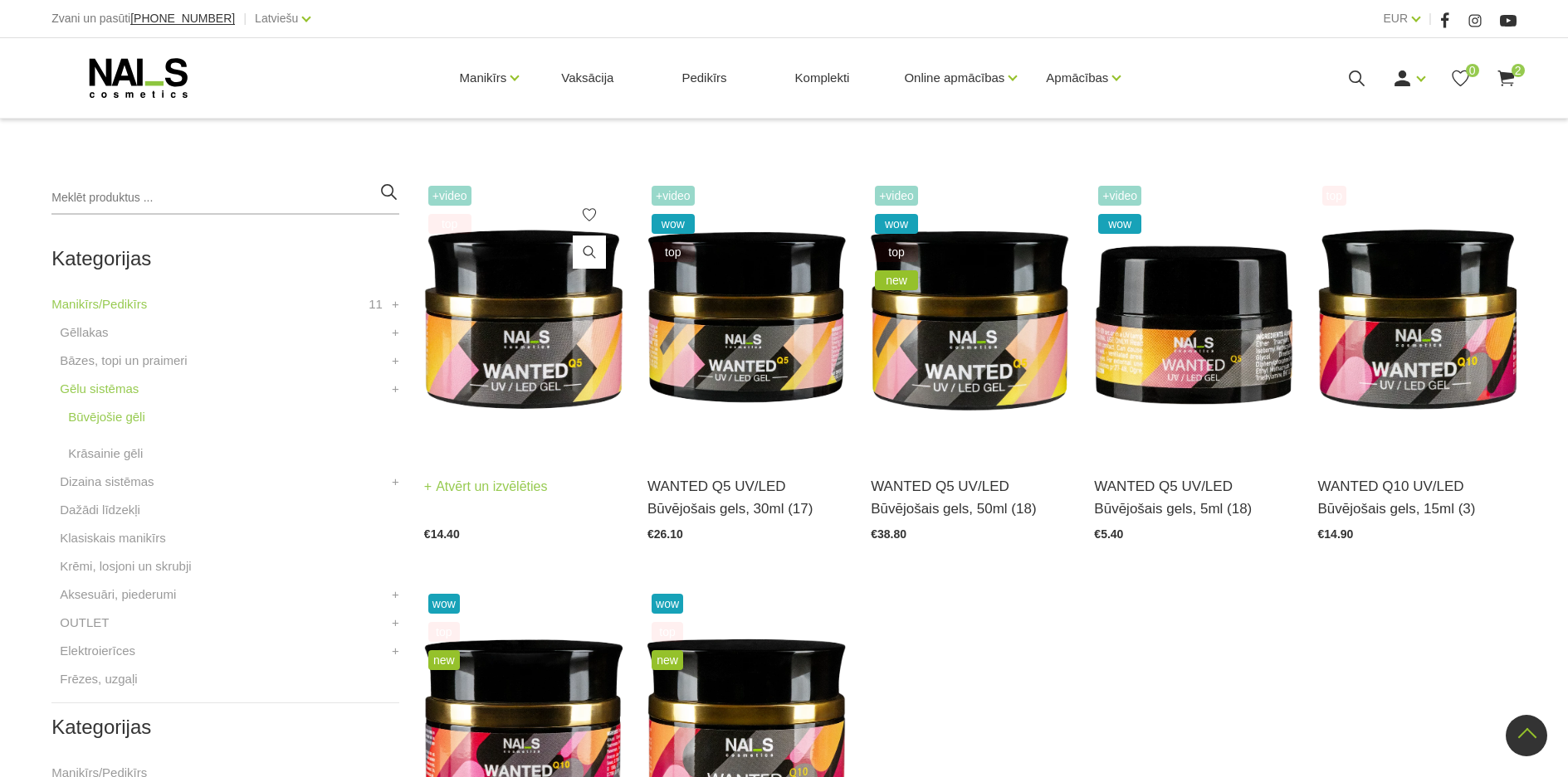
click at [505, 372] on img at bounding box center [523, 318] width 199 height 273
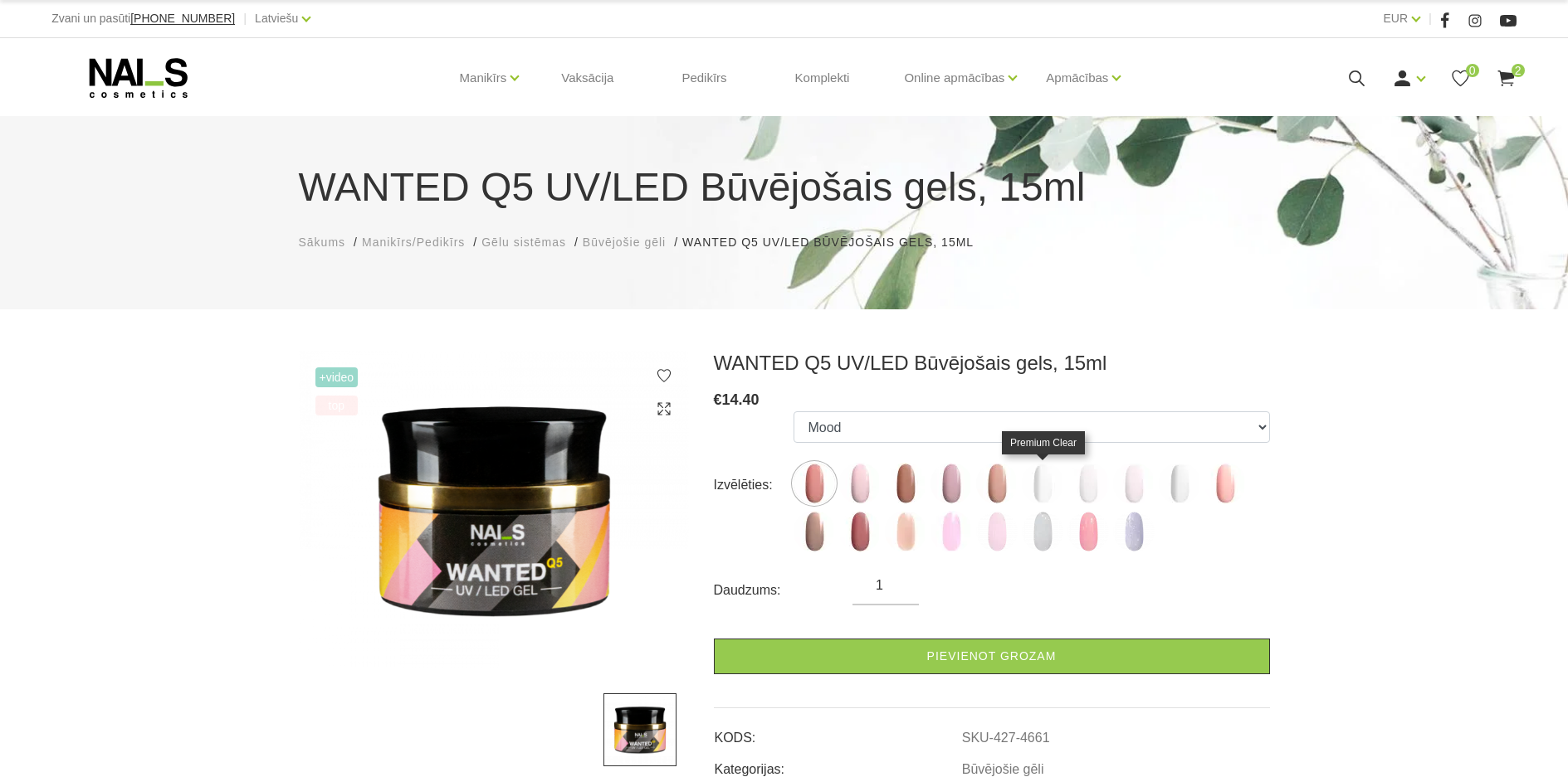
click at [1040, 496] on img at bounding box center [1043, 484] width 42 height 42
select select "4722"
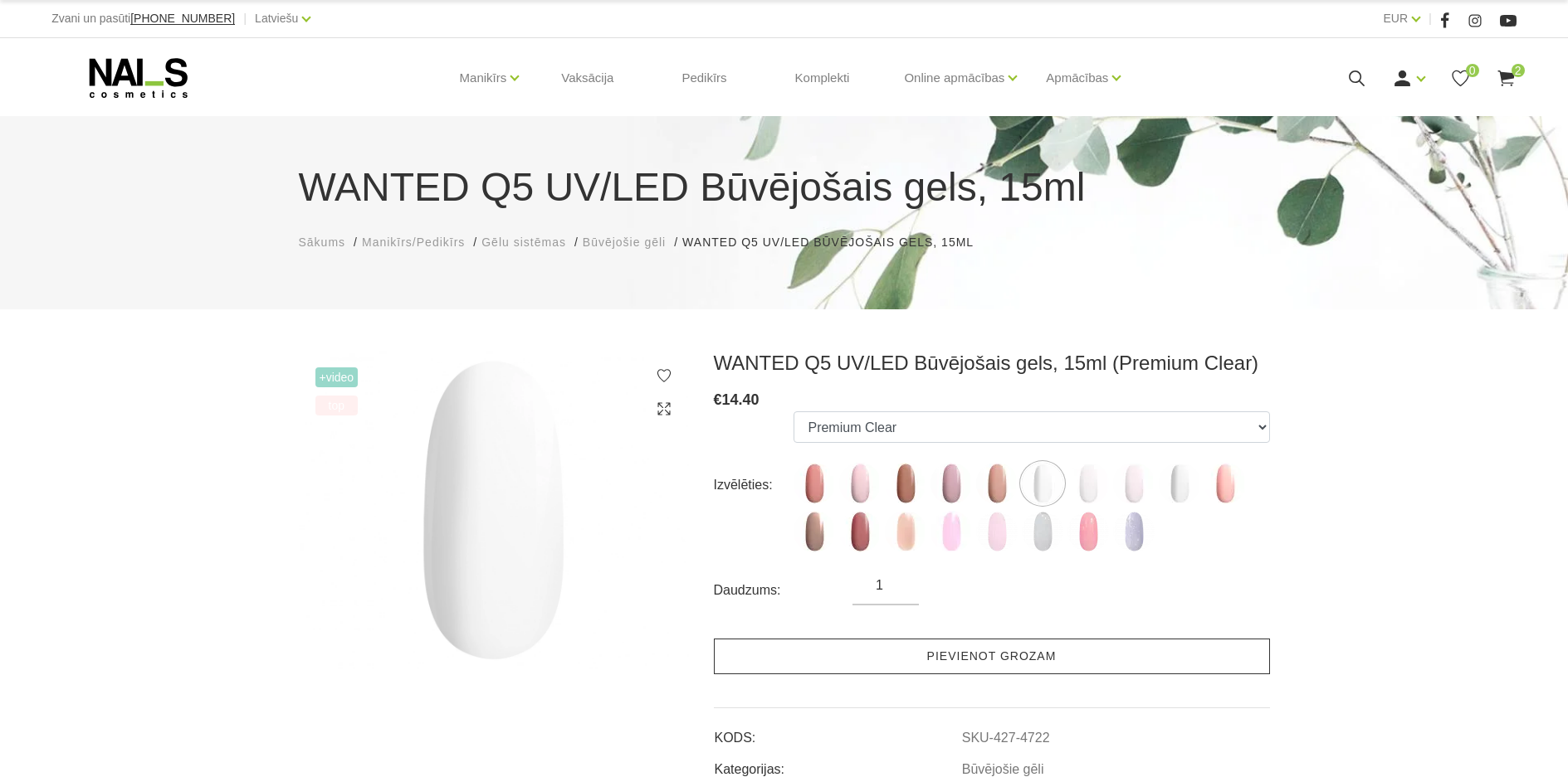
click at [1018, 659] on link "Pievienot grozam" at bounding box center [992, 656] width 556 height 36
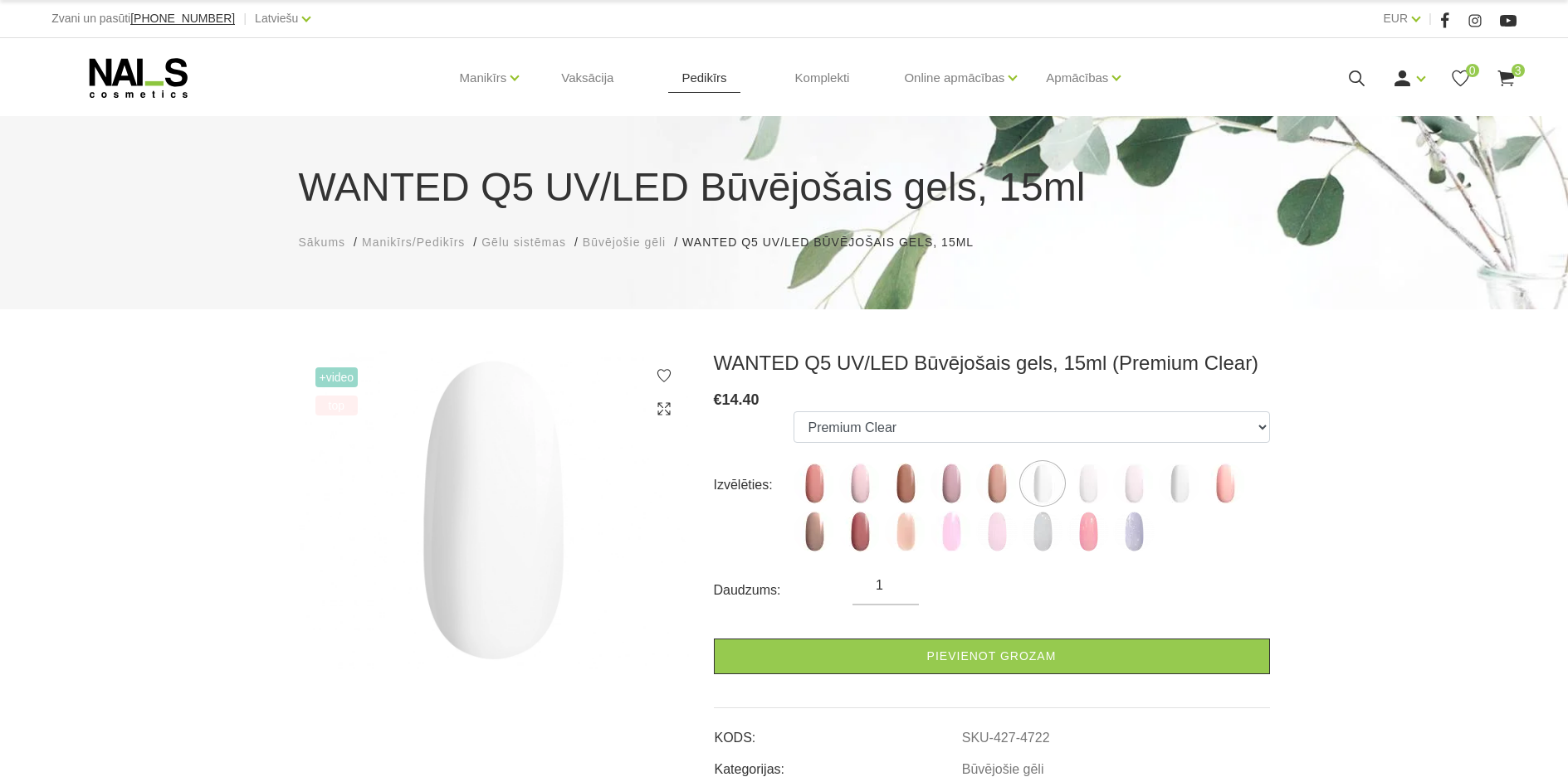
click at [714, 80] on link "Pedikīrs" at bounding box center [704, 78] width 72 height 80
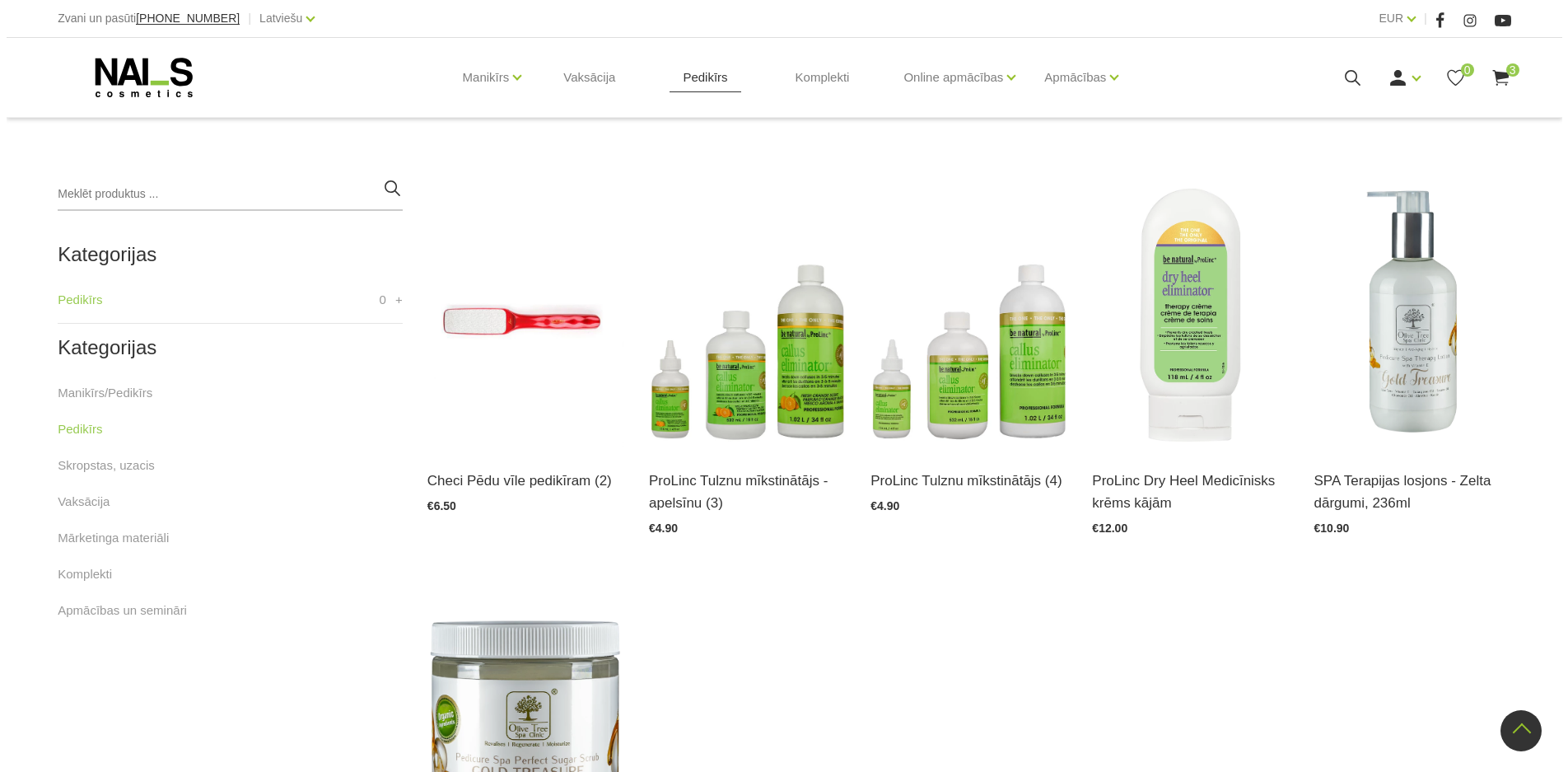
scroll to position [330, 0]
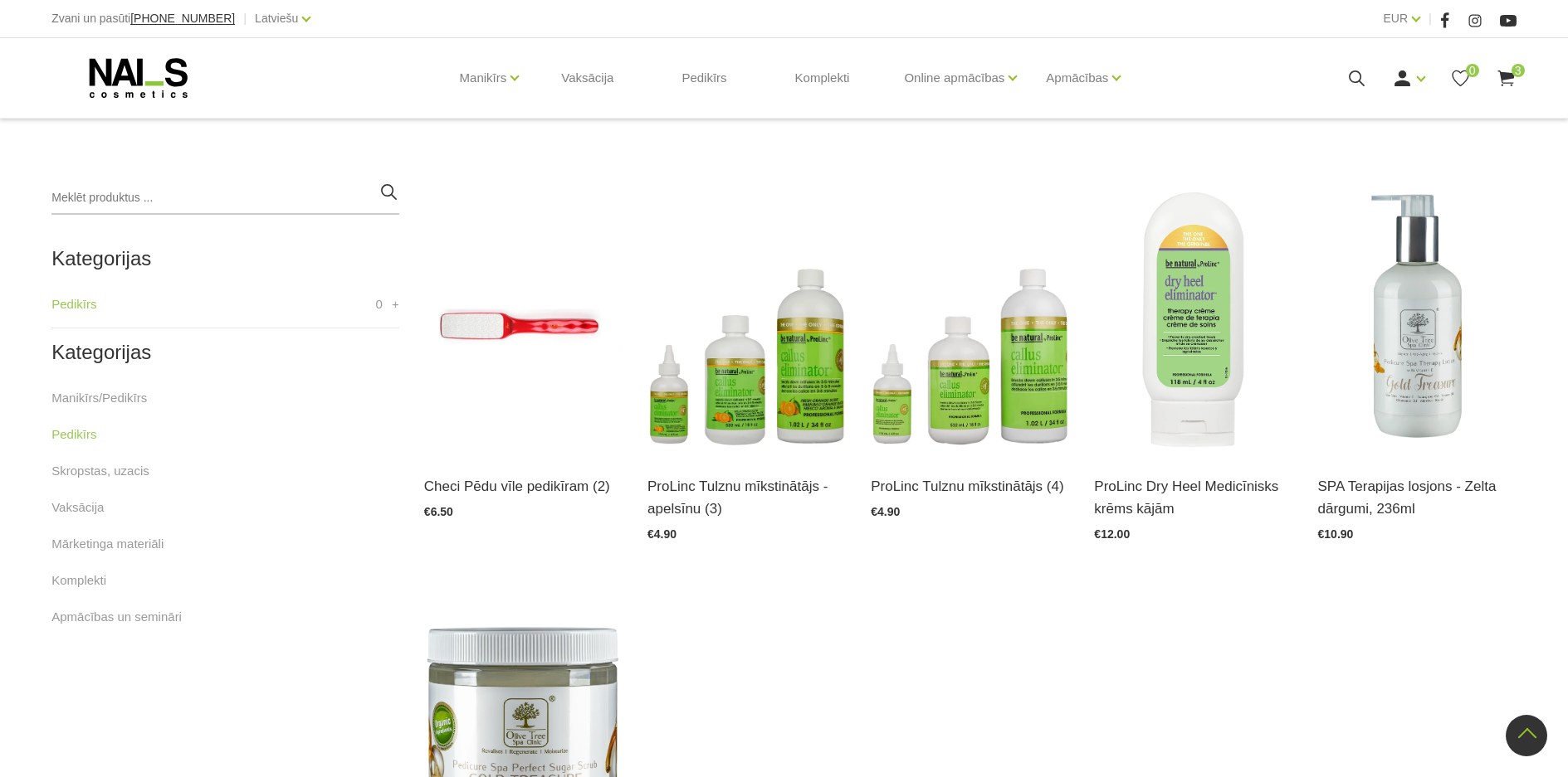
click at [1511, 81] on icon at bounding box center [1505, 78] width 21 height 21
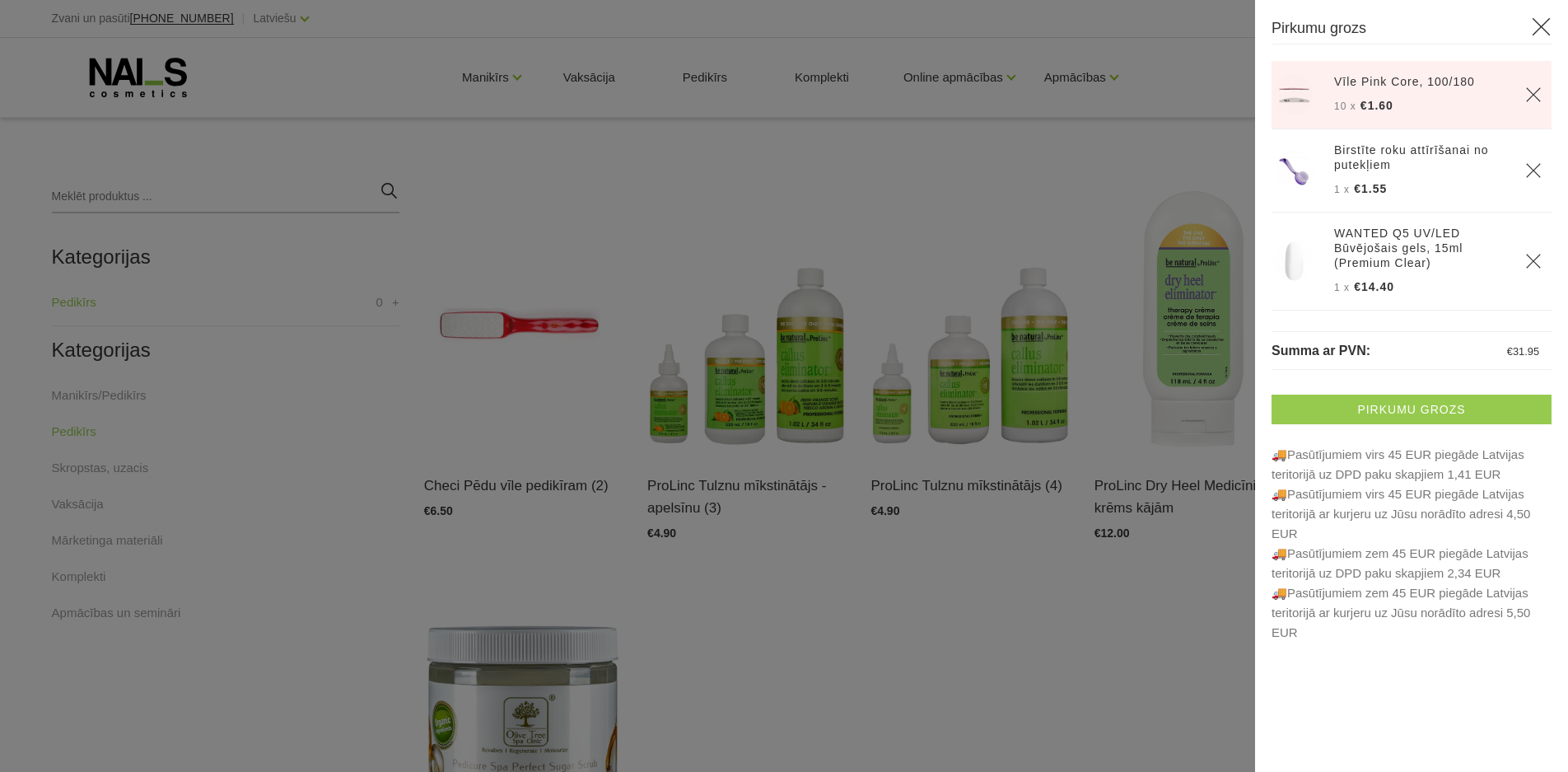
click at [1421, 401] on link "Pirkumu grozs" at bounding box center [1412, 410] width 280 height 30
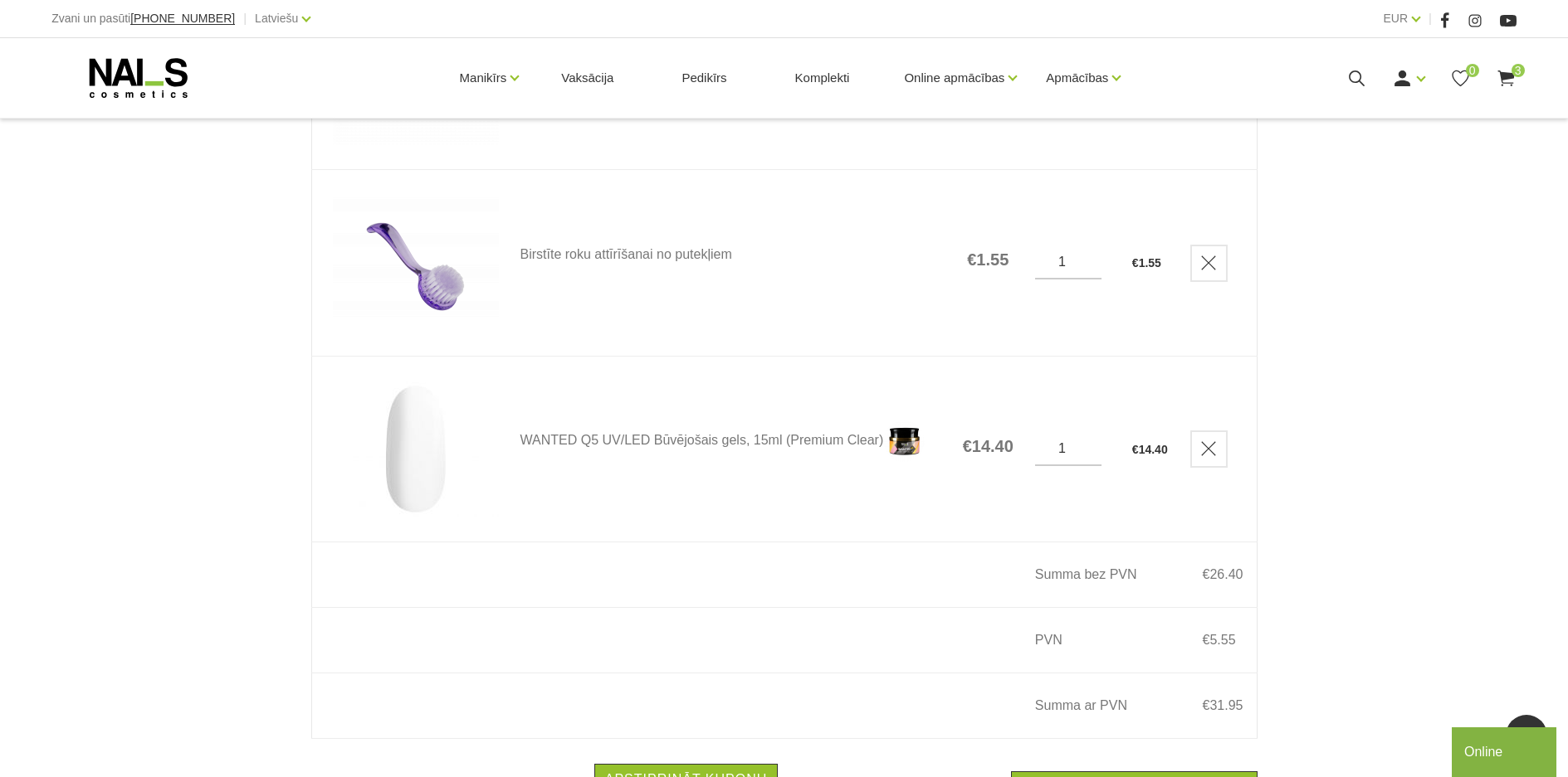
scroll to position [907, 0]
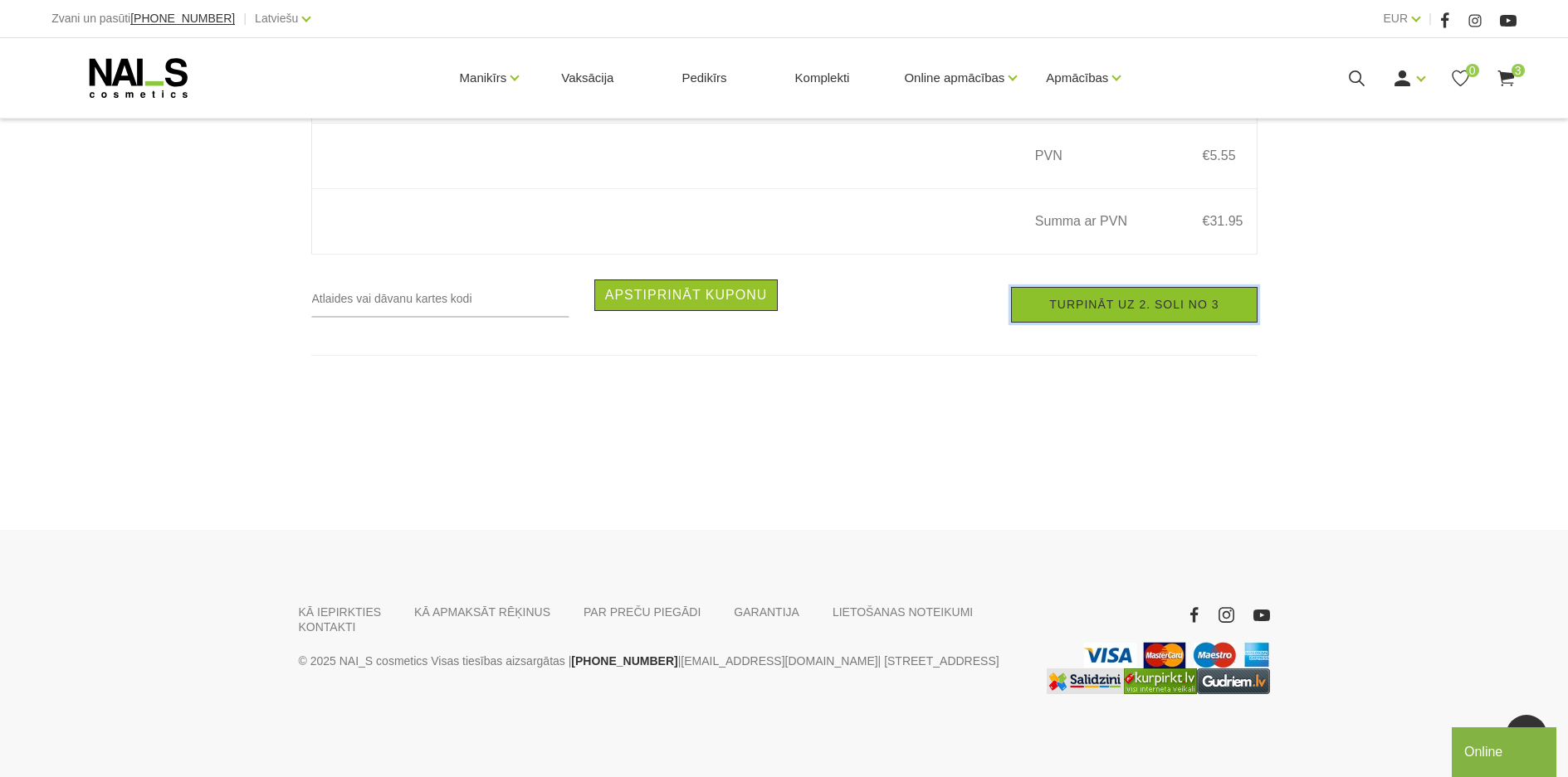
click at [1160, 305] on link "Turpināt uz 2. soli no 3" at bounding box center [1133, 304] width 246 height 36
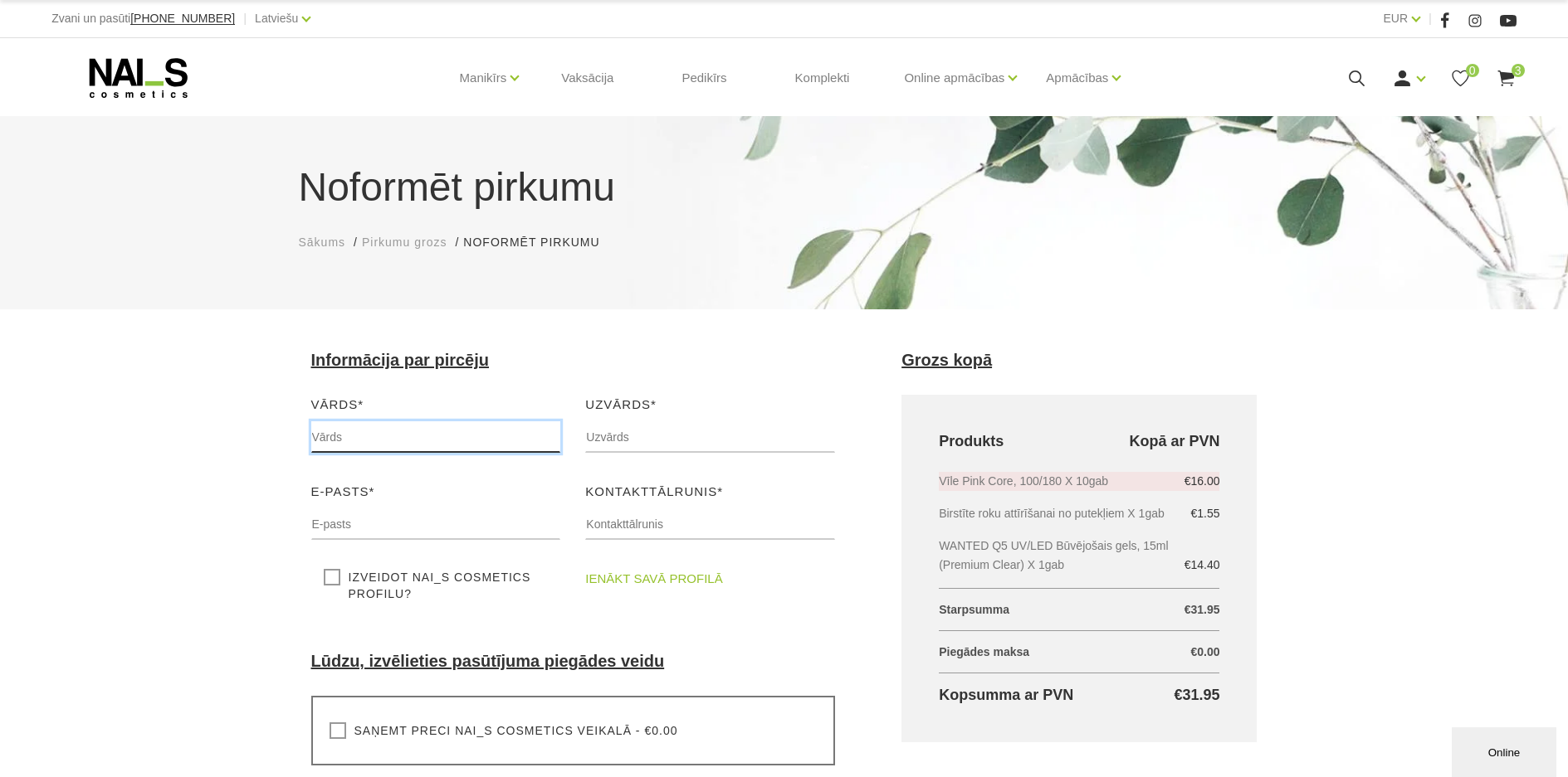
click at [378, 424] on input "text" at bounding box center [435, 437] width 249 height 32
type input "Inese"
type input "Praškevica"
type input "[EMAIL_ADDRESS][DOMAIN_NAME]"
type input "26199844"
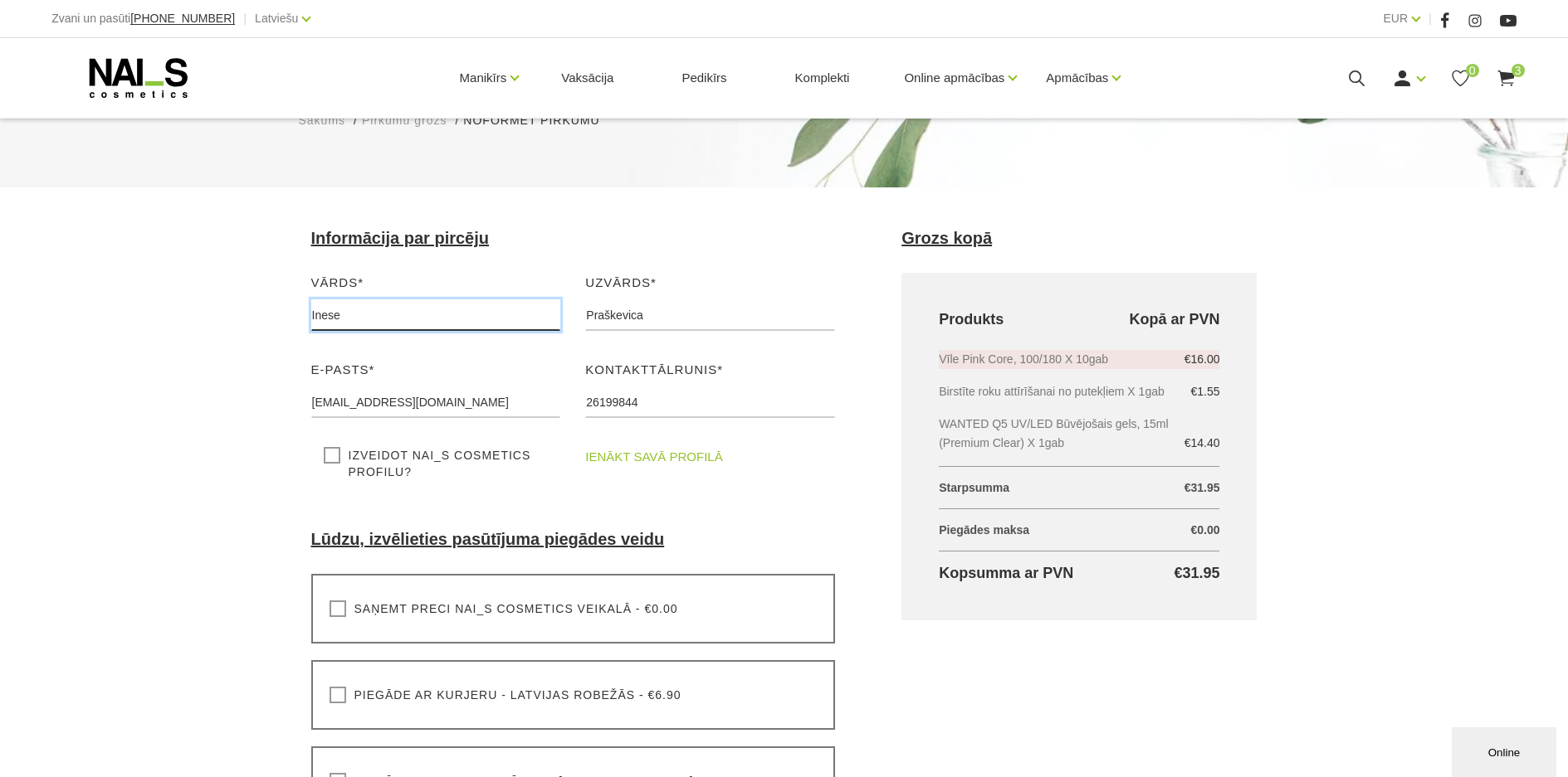
scroll to position [332, 0]
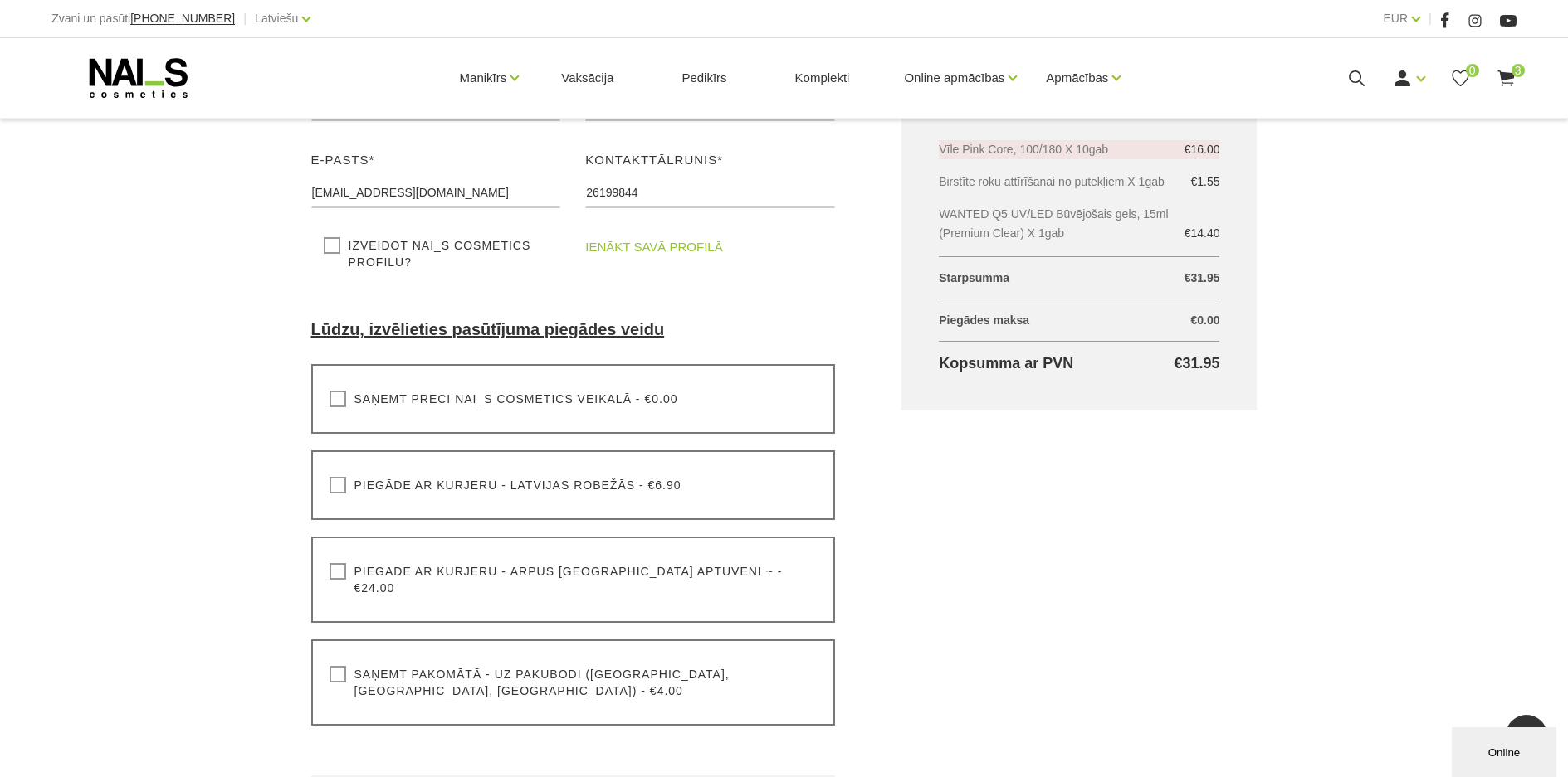
click at [335, 666] on label "Saņemt pakomātā - uz pakubodi (Latvija, Lietuva, Igaunija) - €4.00" at bounding box center [573, 683] width 488 height 33
click at [0, 0] on input "Saņemt pakomātā - uz pakubodi (Latvija, Lietuva, Igaunija) - €4.00" at bounding box center [0, 0] width 0 height 0
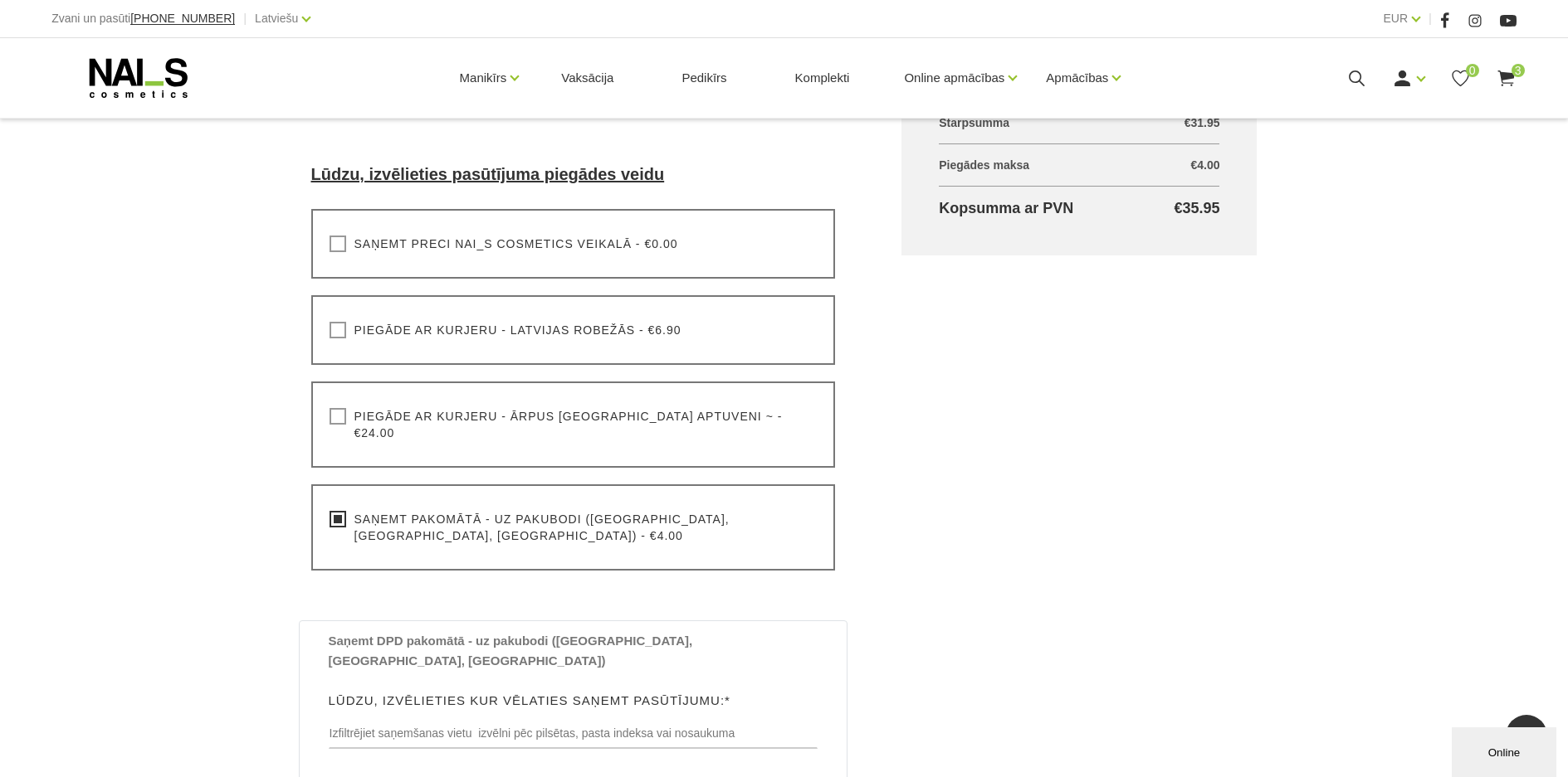
scroll to position [664, 0]
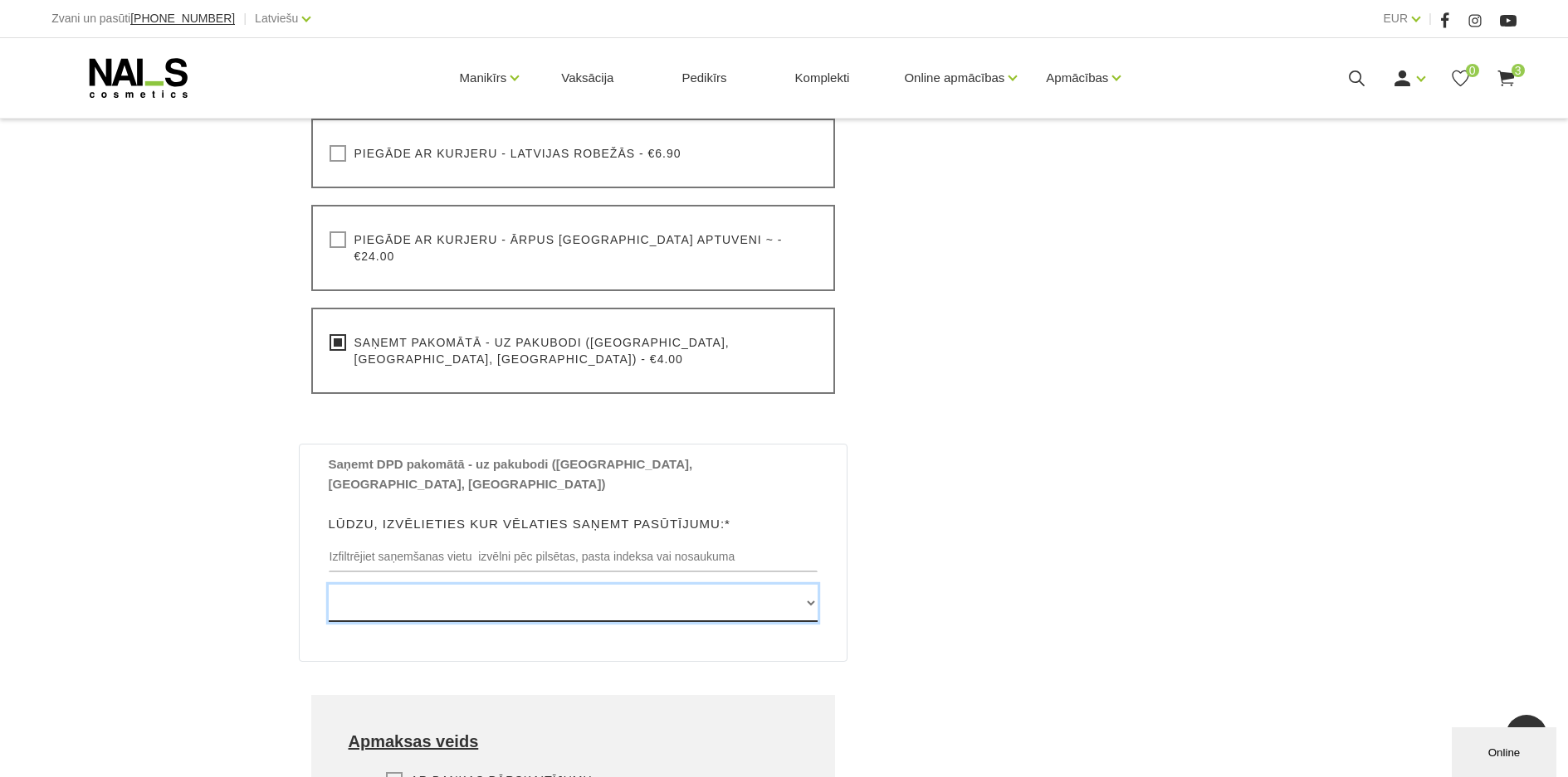
click at [409, 584] on select "Edvarta Virzas iela 2 , IECAVA, LV3913, (Paku Skapis TOP Iecava) Rīgas iela 27 …" at bounding box center [573, 603] width 490 height 38
click at [385, 584] on select "Edvarta Virzas iela 2 , IECAVA, LV3913, (Paku Skapis TOP Iecava) Rīgas iela 27 …" at bounding box center [573, 603] width 490 height 38
select select "[STREET_ADDRESS], (Paku Skapis [GEOGRAPHIC_DATA])"
click at [329, 584] on select "Edvarta Virzas iela 2 , IECAVA, LV3913, (Paku Skapis TOP Iecava) Rīgas iela 27 …" at bounding box center [573, 603] width 490 height 38
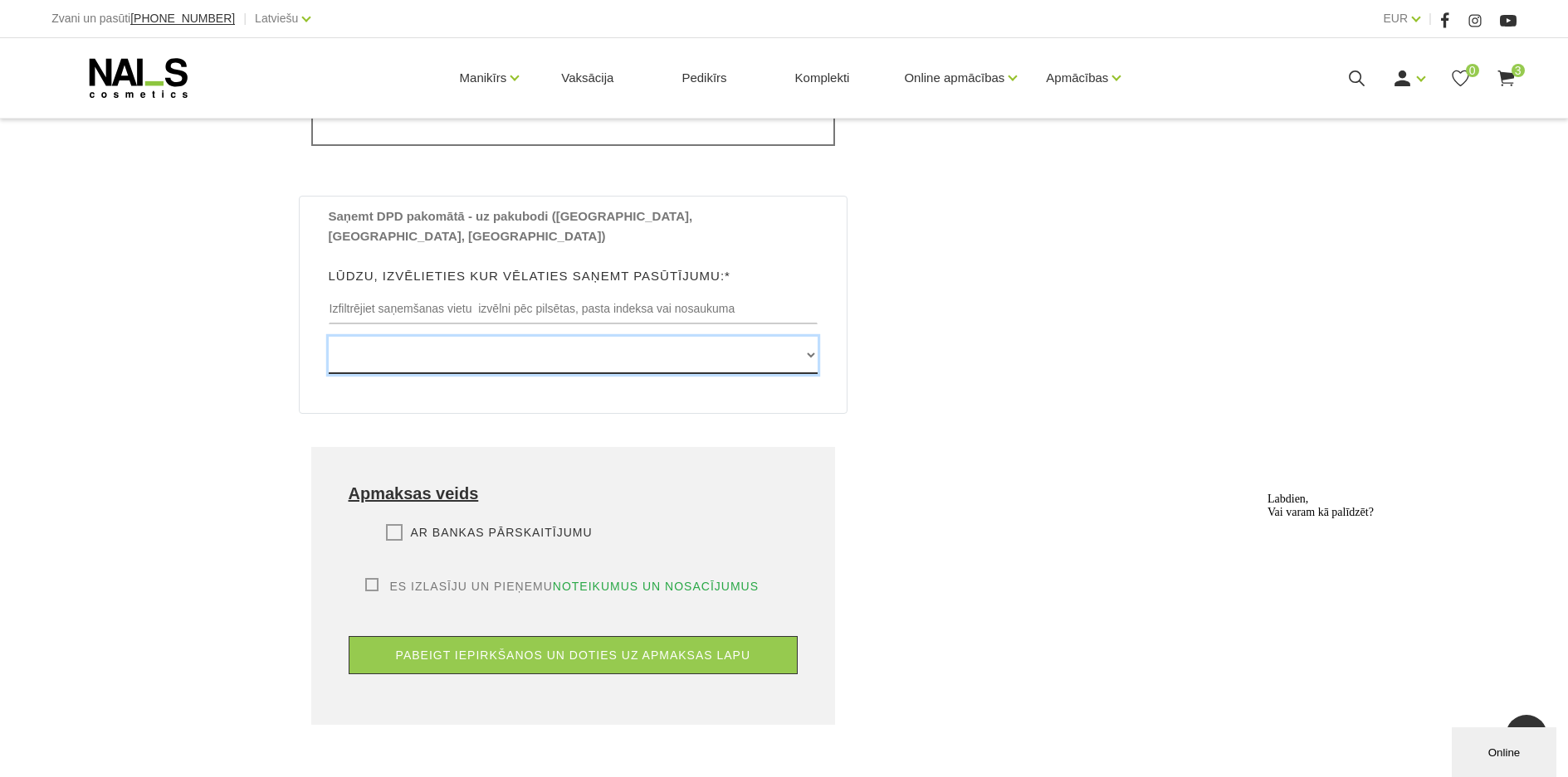
scroll to position [912, 0]
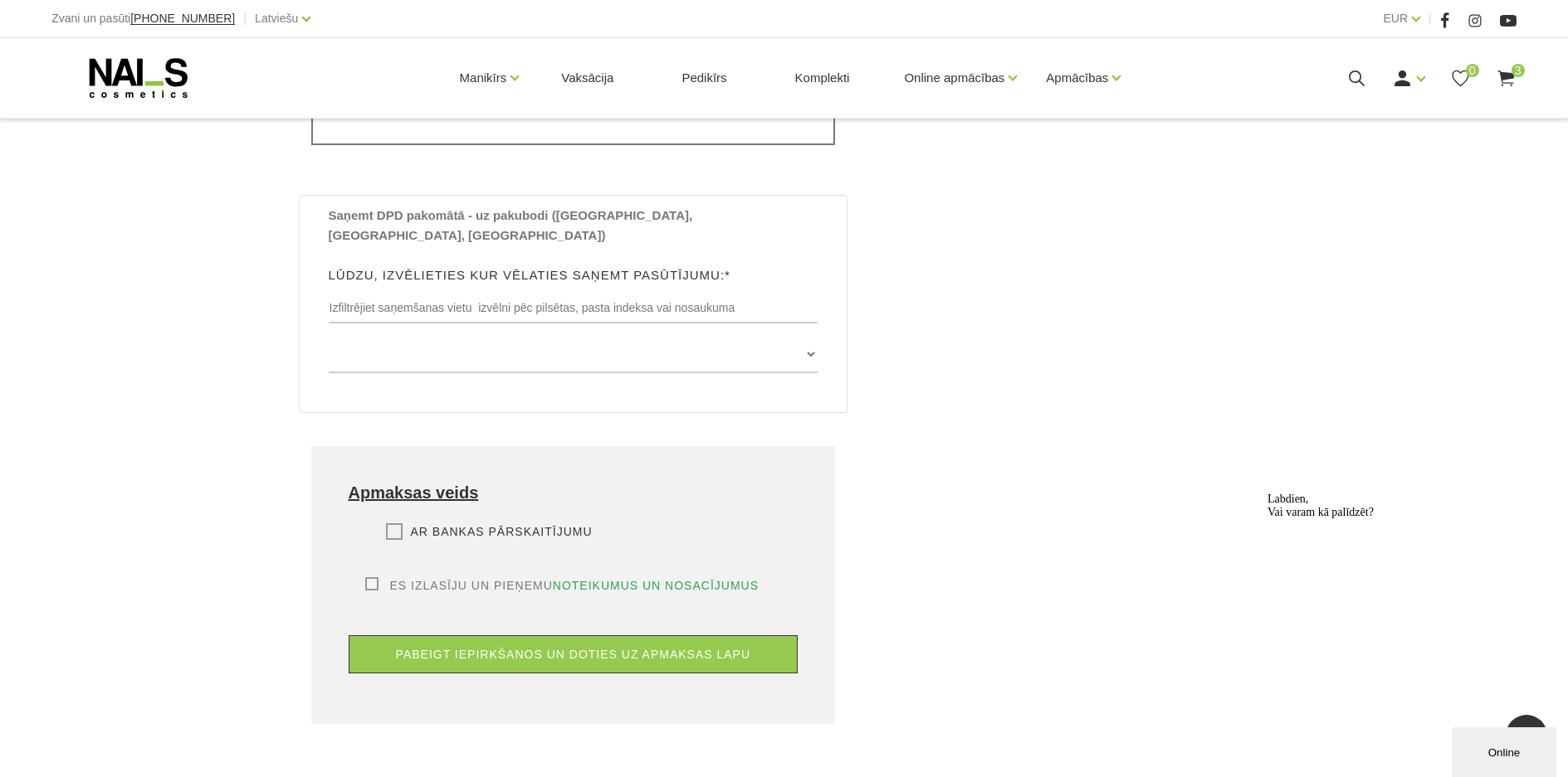
click at [391, 524] on label "Ar bankas pārskaitījumu" at bounding box center [490, 532] width 207 height 17
click at [0, 0] on input "Ar bankas pārskaitījumu" at bounding box center [0, 0] width 0 height 0
click at [369, 578] on label "Es izlasīju un pieņemu noteikumus un nosacījumus" at bounding box center [562, 586] width 395 height 17
click at [0, 0] on input "Es izlasīju un pieņemu noteikumus un nosacījumus" at bounding box center [0, 0] width 0 height 0
drag, startPoint x: 435, startPoint y: 599, endPoint x: 470, endPoint y: 551, distance: 59.4
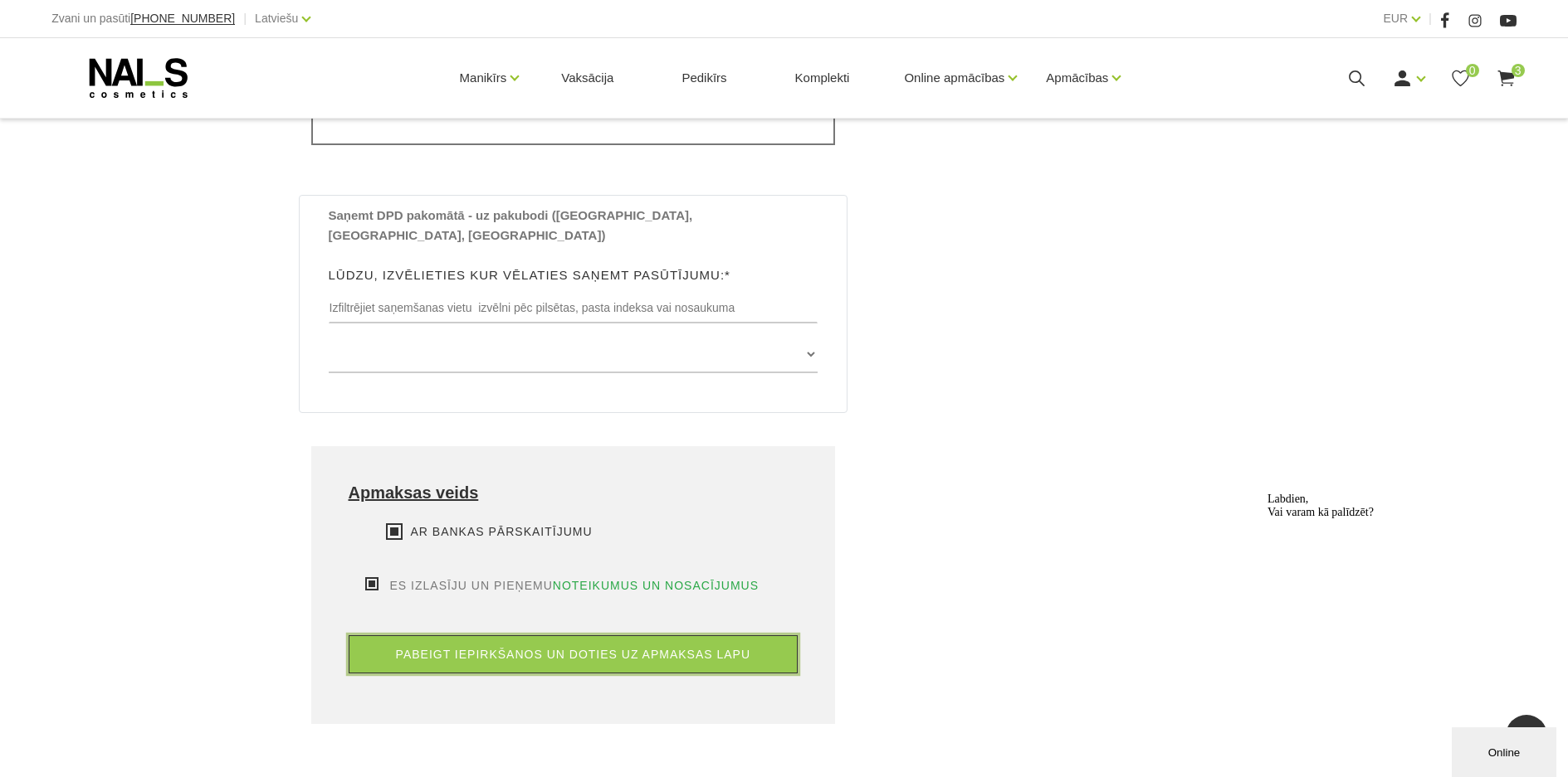
click at [434, 635] on button "pabeigt iepirkšanos un doties uz apmaksas lapu" at bounding box center [573, 654] width 450 height 38
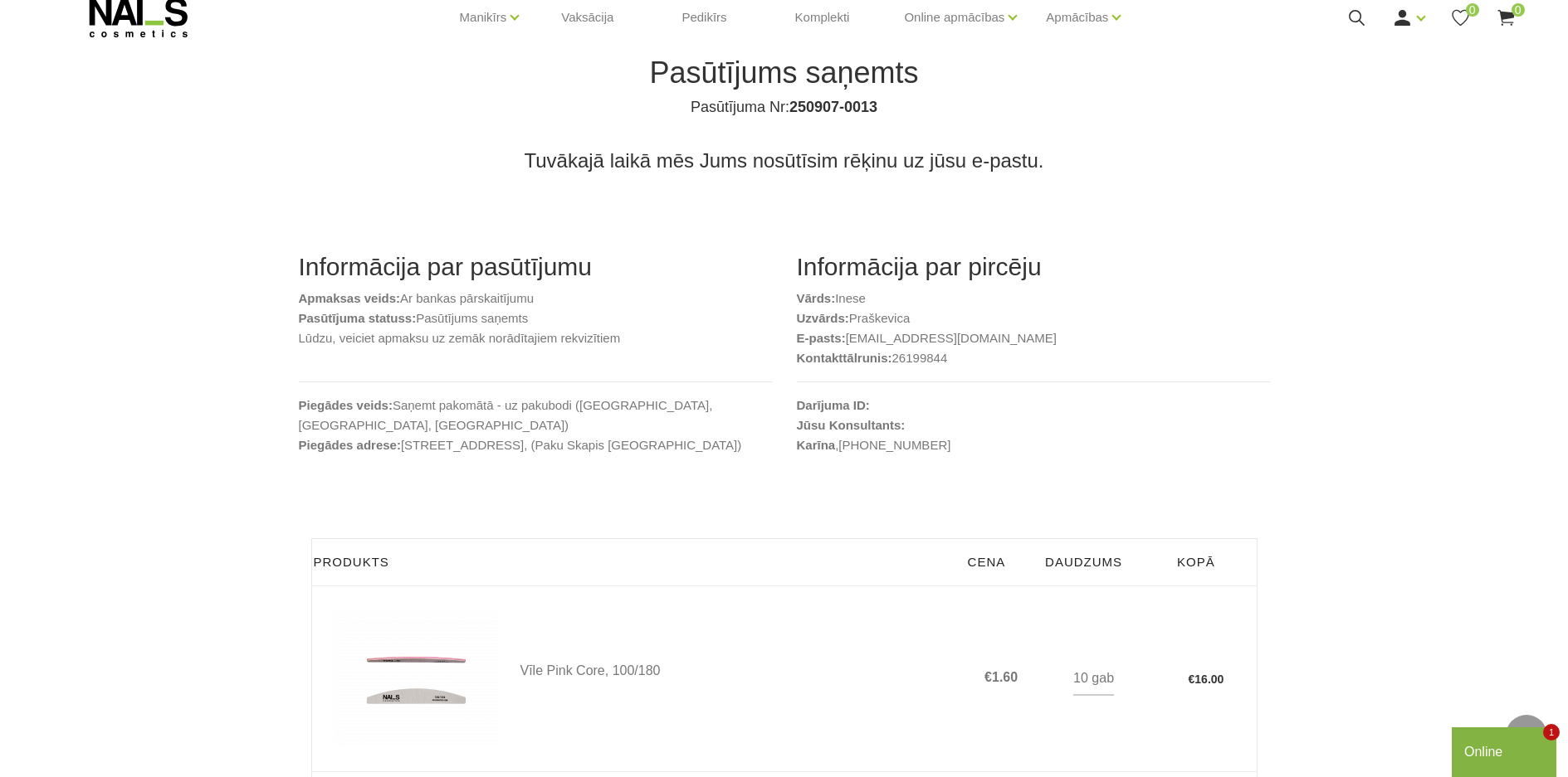
scroll to position [60, 0]
